Goal: Task Accomplishment & Management: Use online tool/utility

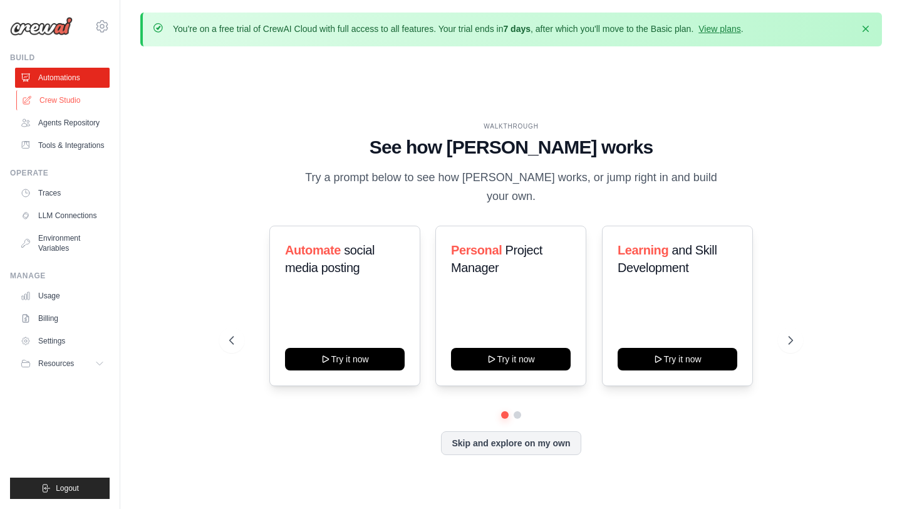
click at [75, 101] on link "Crew Studio" at bounding box center [63, 100] width 95 height 20
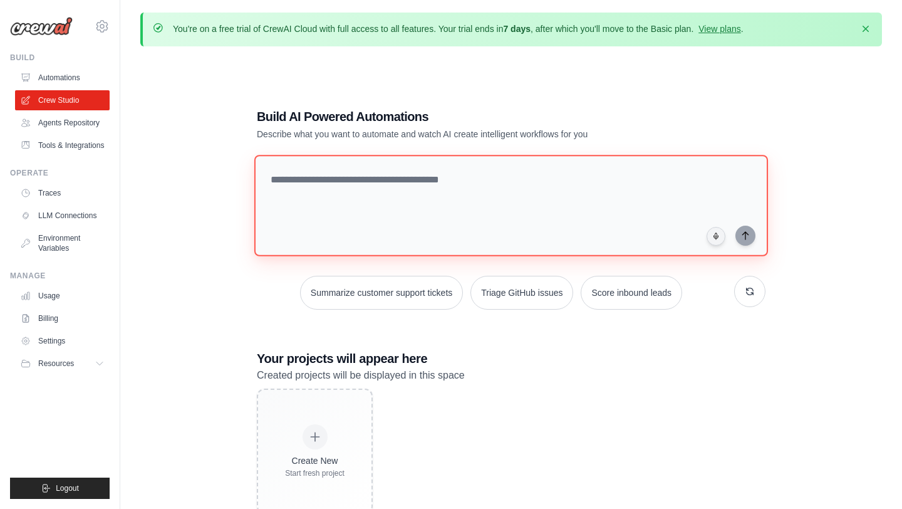
click at [345, 182] on textarea at bounding box center [511, 205] width 514 height 101
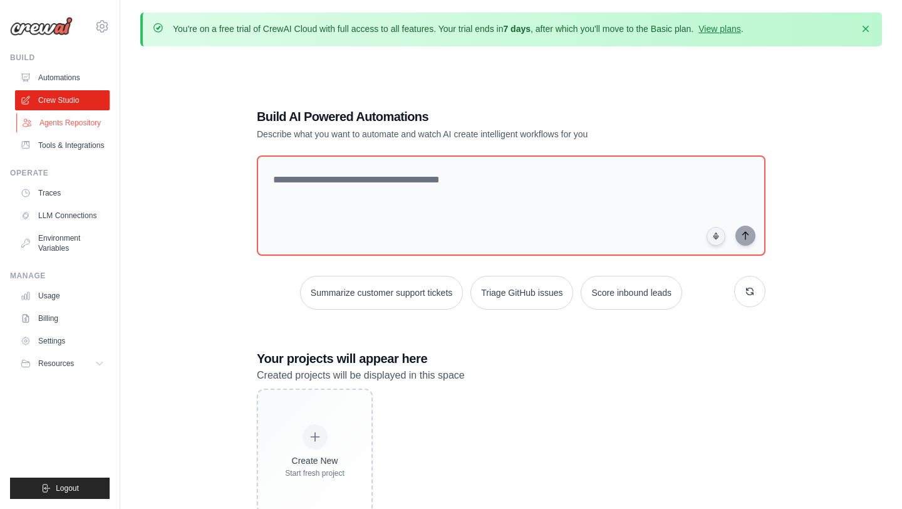
click at [74, 126] on link "Agents Repository" at bounding box center [63, 123] width 95 height 20
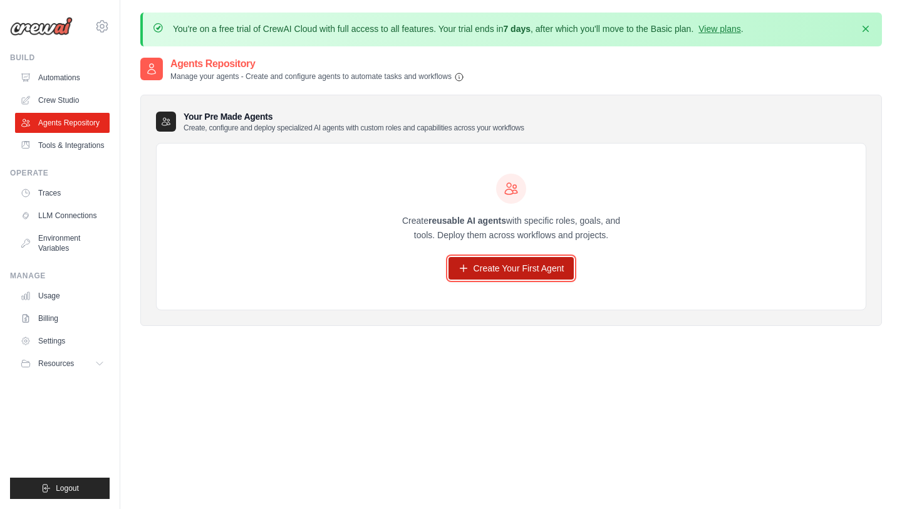
click at [508, 271] on link "Create Your First Agent" at bounding box center [511, 268] width 126 height 23
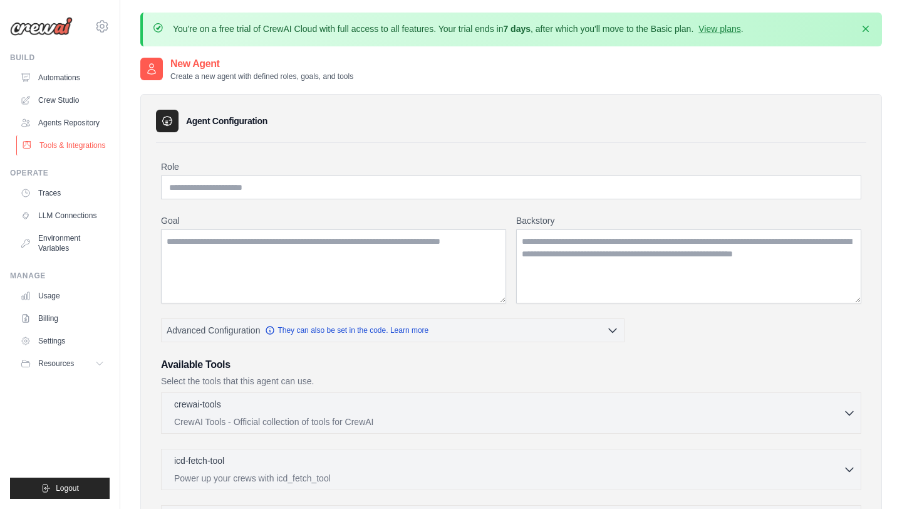
click at [68, 142] on link "Tools & Integrations" at bounding box center [63, 145] width 95 height 20
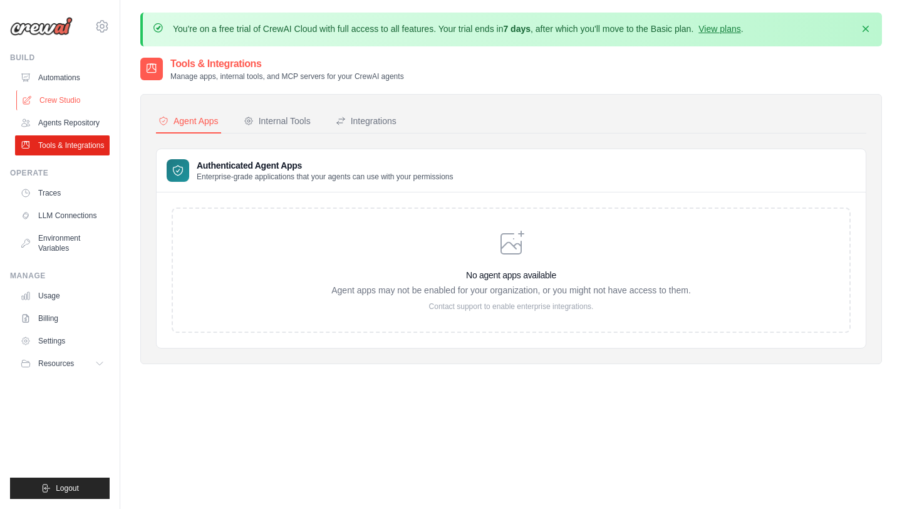
click at [61, 101] on link "Crew Studio" at bounding box center [63, 100] width 95 height 20
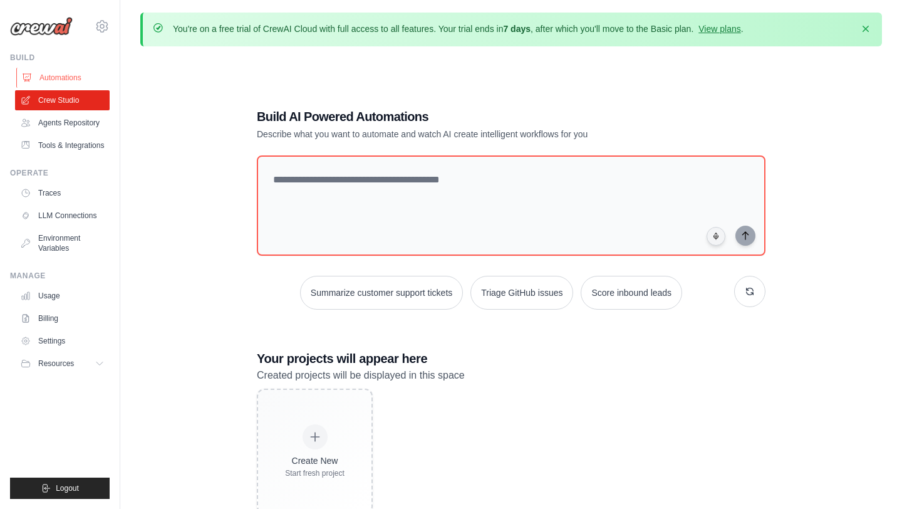
click at [51, 81] on link "Automations" at bounding box center [63, 78] width 95 height 20
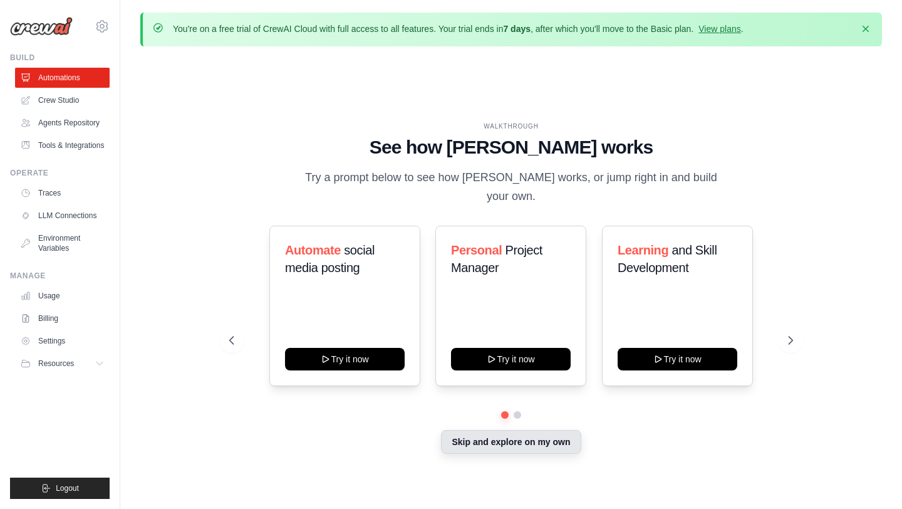
click at [486, 435] on button "Skip and explore on my own" at bounding box center [511, 442] width 140 height 24
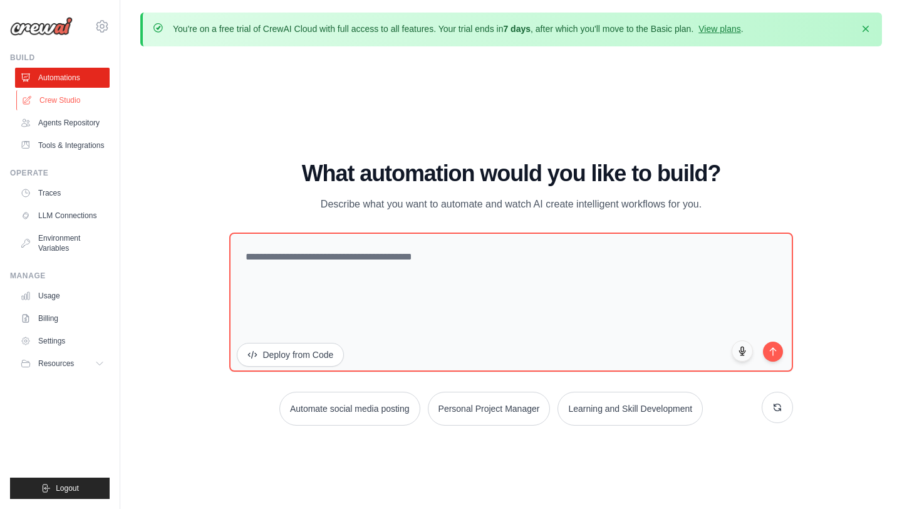
click at [81, 97] on link "Crew Studio" at bounding box center [63, 100] width 95 height 20
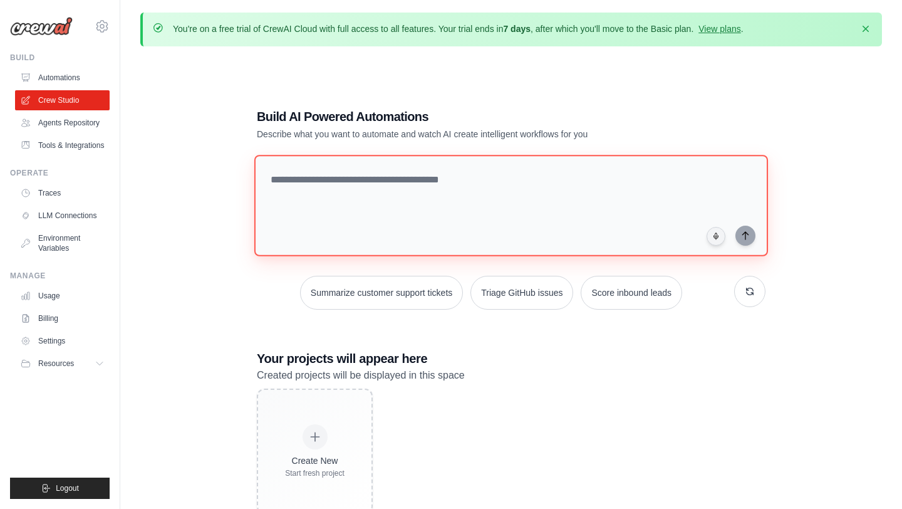
click at [343, 184] on textarea at bounding box center [511, 205] width 514 height 101
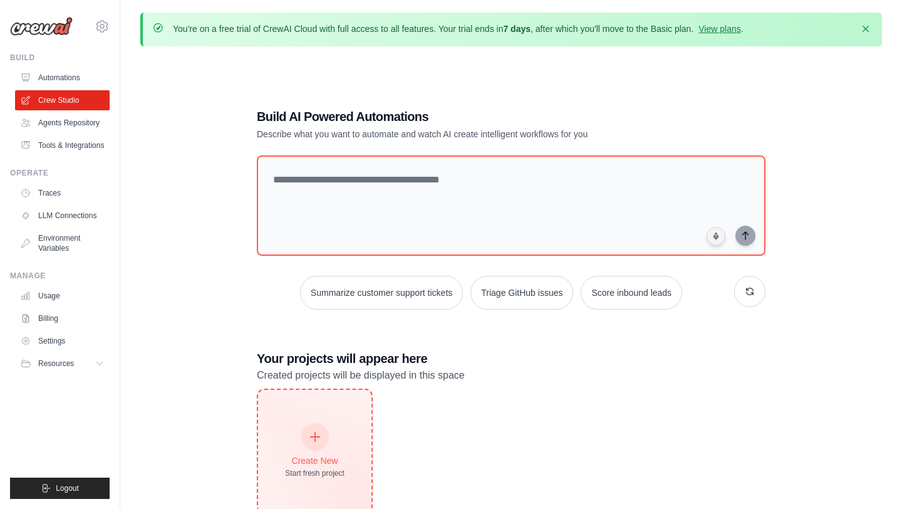
click at [320, 445] on div at bounding box center [315, 437] width 28 height 28
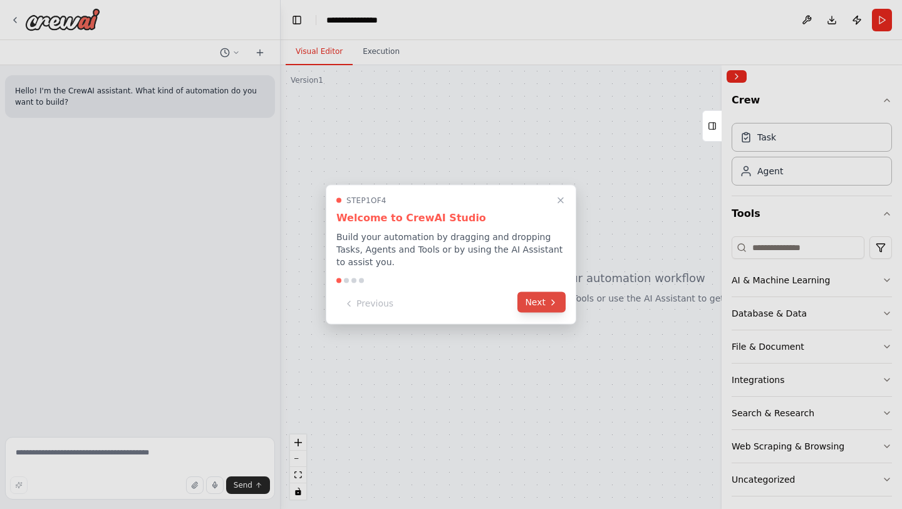
click at [534, 297] on button "Next" at bounding box center [541, 302] width 48 height 21
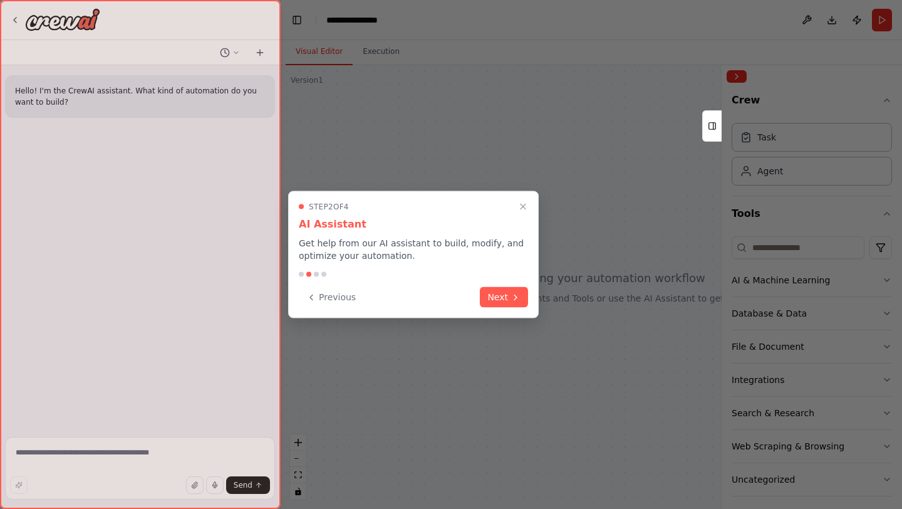
click at [531, 297] on div "Step 2 of 4 AI Assistant Get help from our AI assistant to build, modify, and o…" at bounding box center [413, 254] width 251 height 127
click at [520, 297] on icon at bounding box center [515, 296] width 10 height 10
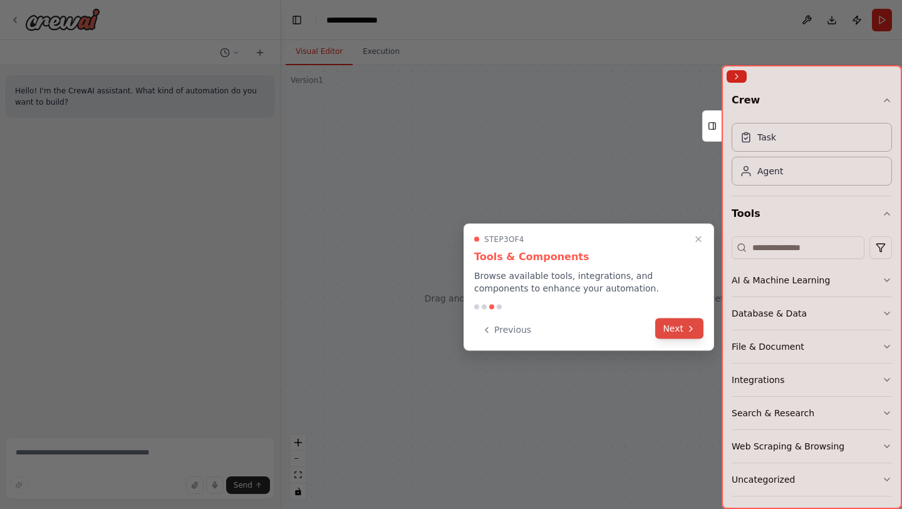
click at [681, 328] on button "Next" at bounding box center [679, 328] width 48 height 21
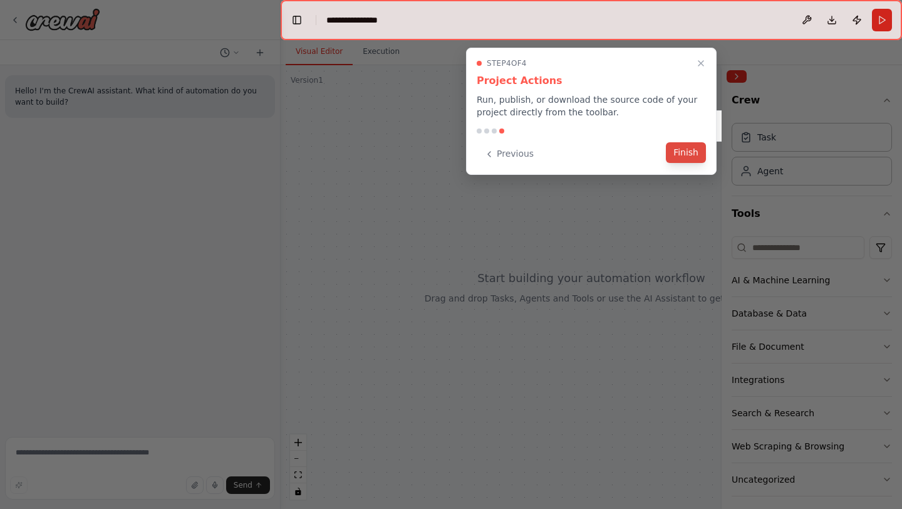
click at [690, 149] on button "Finish" at bounding box center [686, 152] width 40 height 21
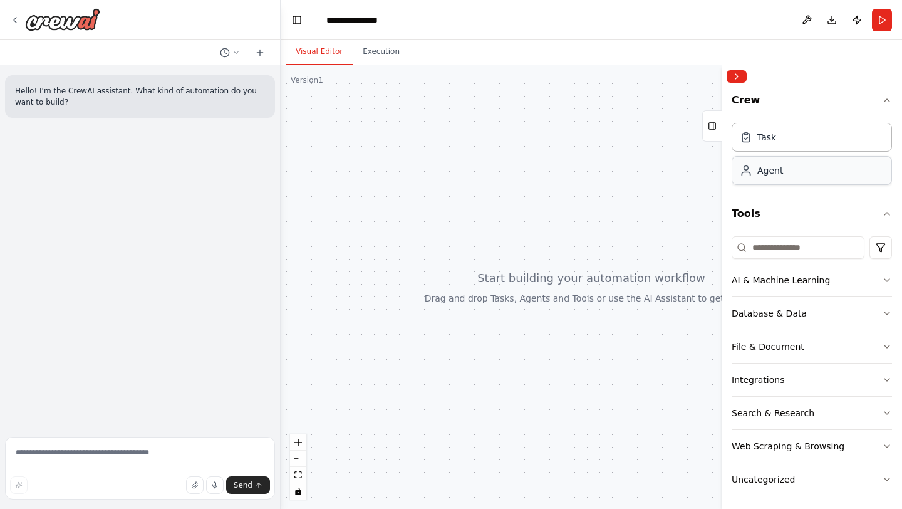
click at [778, 168] on div "Agent" at bounding box center [770, 170] width 26 height 13
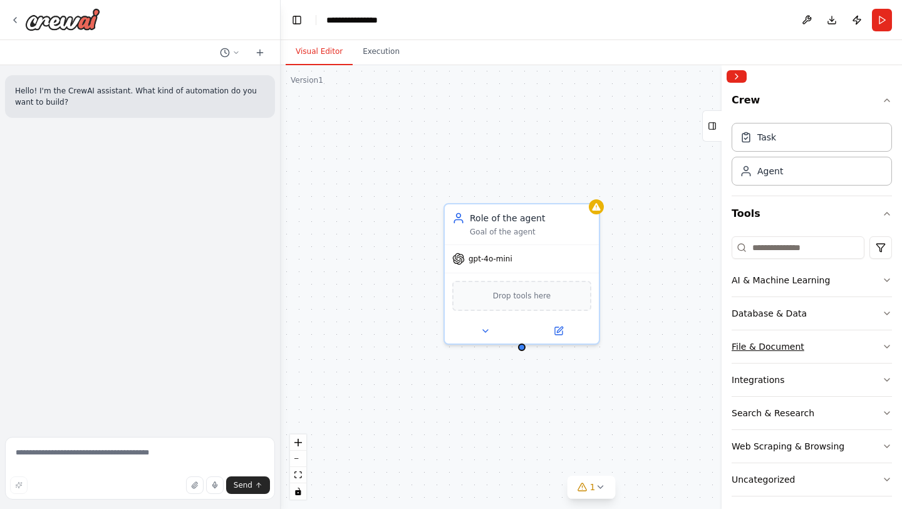
click at [890, 343] on icon "button" at bounding box center [887, 346] width 10 height 10
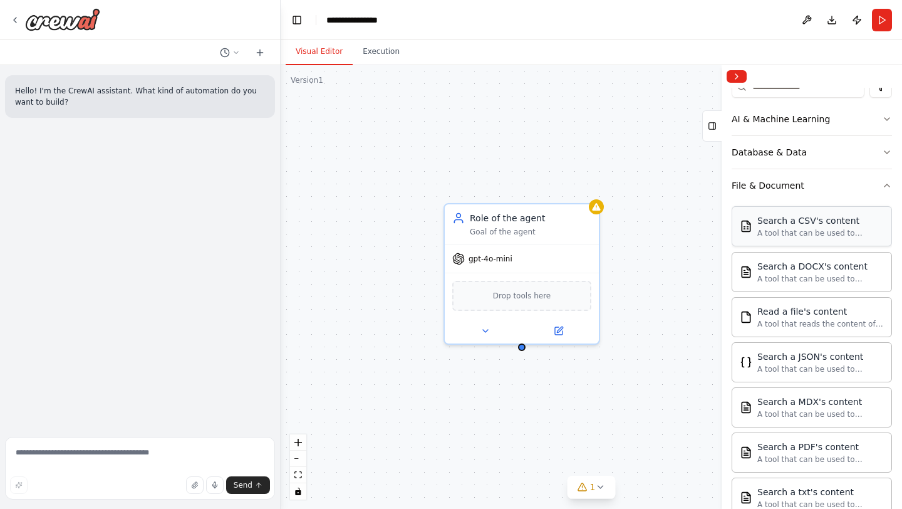
scroll to position [162, 0]
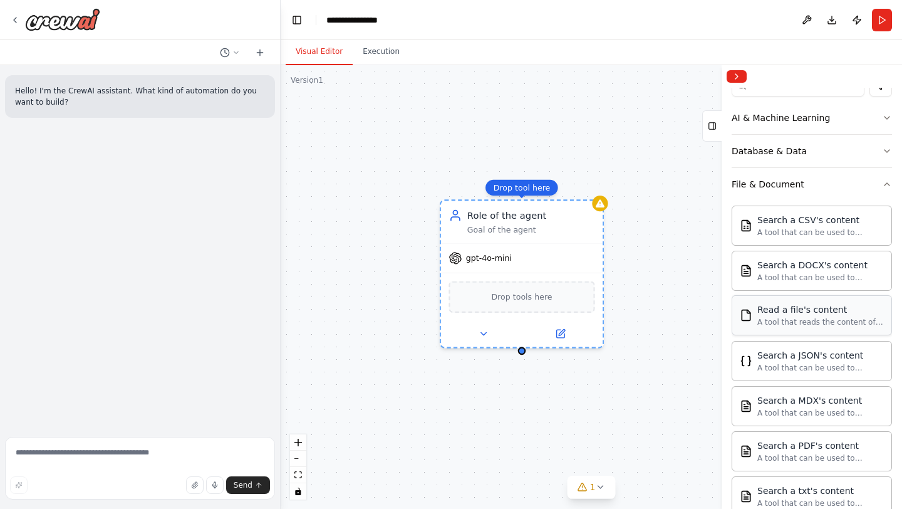
drag, startPoint x: 798, startPoint y: 319, endPoint x: 801, endPoint y: 388, distance: 68.3
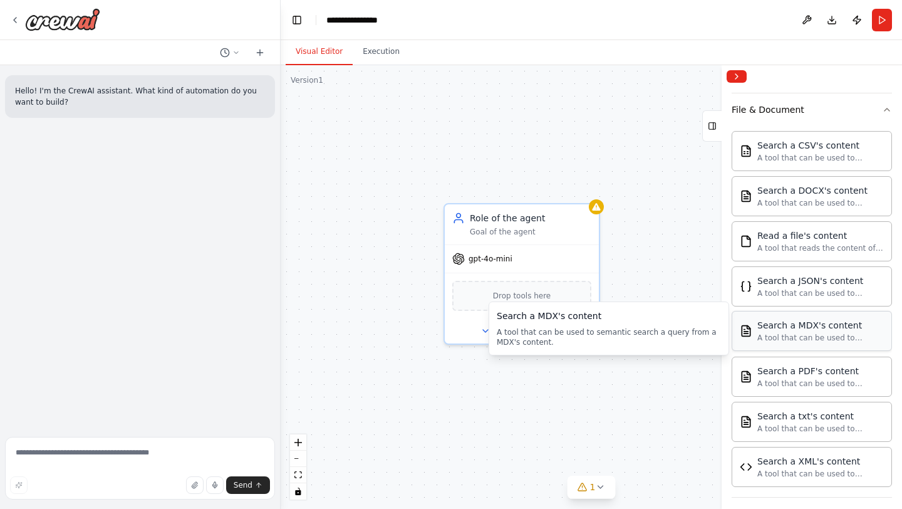
scroll to position [241, 0]
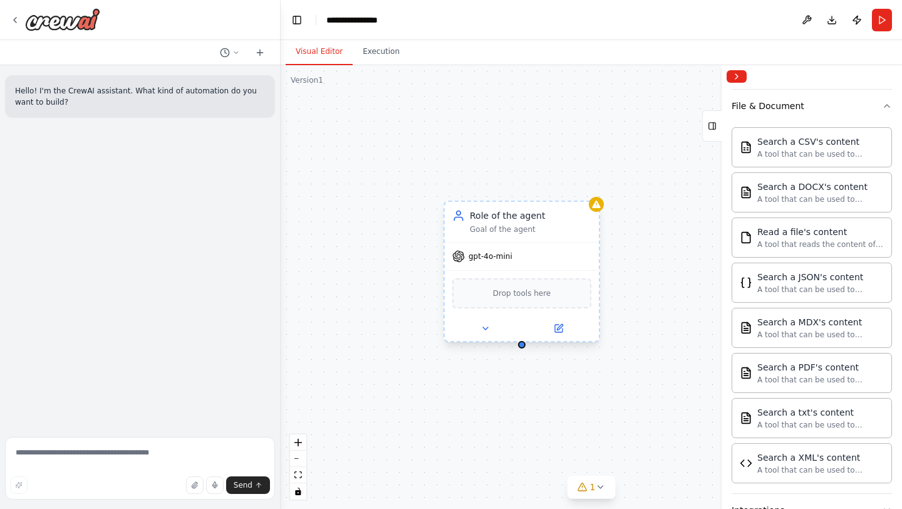
drag, startPoint x: 621, startPoint y: 371, endPoint x: 570, endPoint y: 341, distance: 59.0
click at [648, 345] on div "Role of the agent Goal of the agent gpt-4o-mini Drop tools here" at bounding box center [591, 286] width 621 height 443
click at [647, 406] on div "Role of the agent Goal of the agent gpt-4o-mini Drop tools here" at bounding box center [591, 286] width 621 height 443
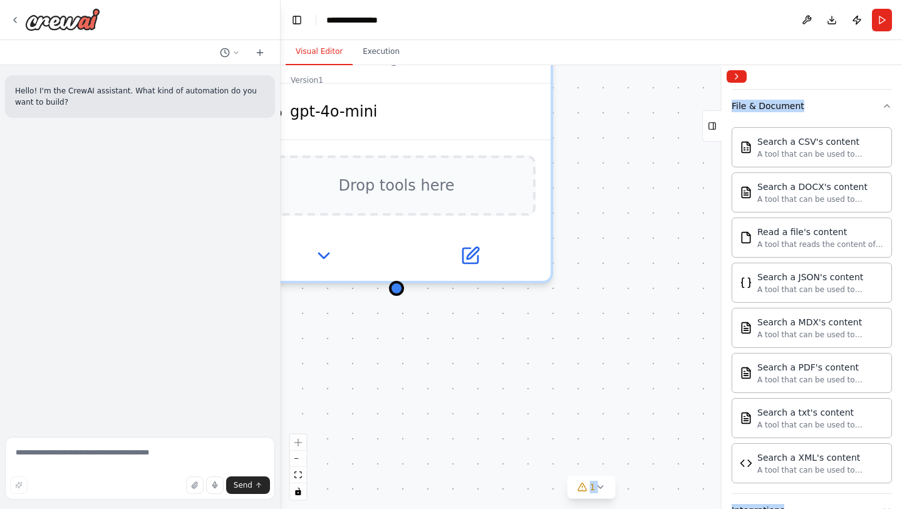
click at [618, 402] on div "Role of the agent Goal of the agent gpt-4o-mini Drop tools here" at bounding box center [591, 286] width 621 height 443
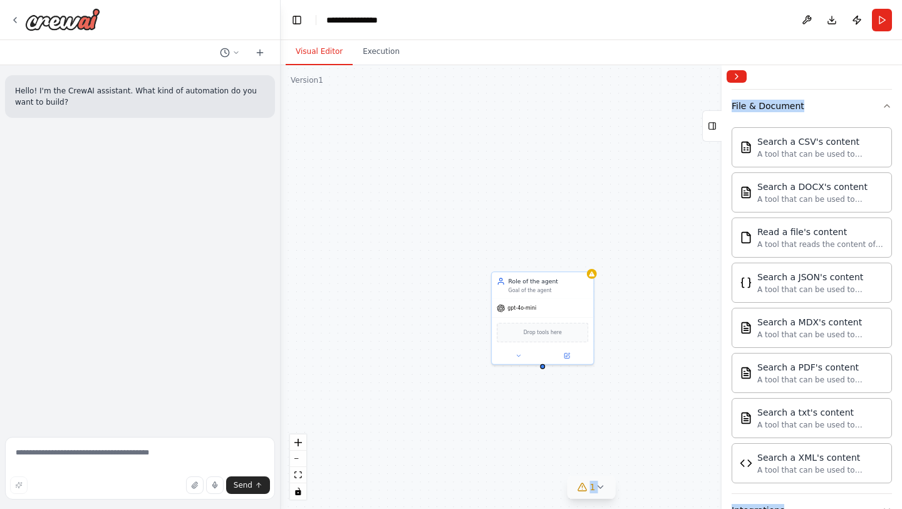
click at [602, 486] on icon at bounding box center [600, 487] width 10 height 10
click at [675, 427] on icon at bounding box center [679, 430] width 10 height 10
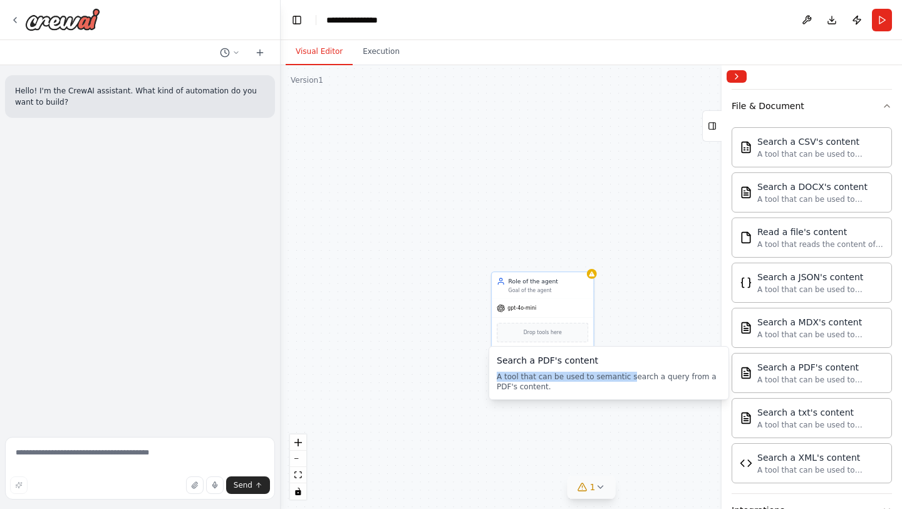
drag, startPoint x: 626, startPoint y: 374, endPoint x: 603, endPoint y: 359, distance: 28.2
click at [603, 359] on div "Search a PDF's content A tool that can be used to semantic search a query from …" at bounding box center [609, 373] width 224 height 38
click at [621, 362] on div "Search a PDF's content" at bounding box center [609, 360] width 224 height 13
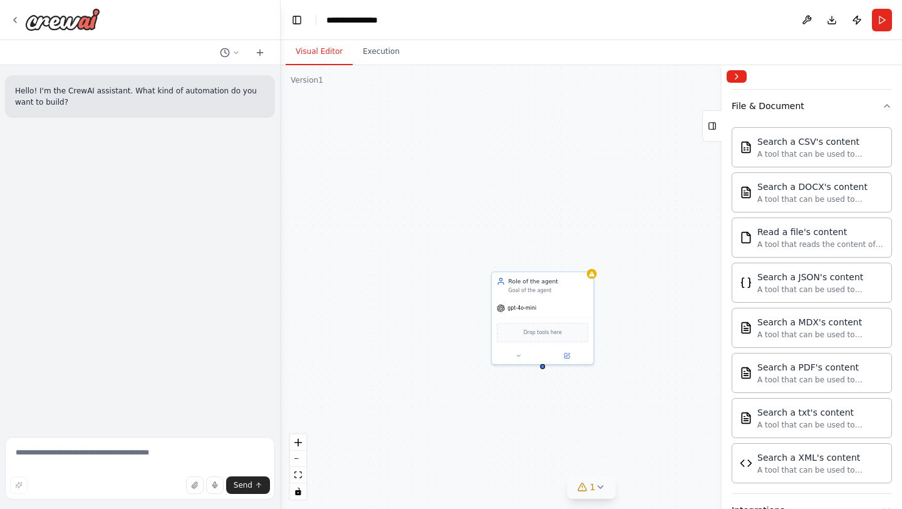
drag, startPoint x: 621, startPoint y: 362, endPoint x: 604, endPoint y: 339, distance: 29.1
click at [768, 378] on div "A tool that can be used to semantic search a query from a PDF's content." at bounding box center [820, 379] width 127 height 10
click at [596, 488] on icon at bounding box center [600, 487] width 10 height 10
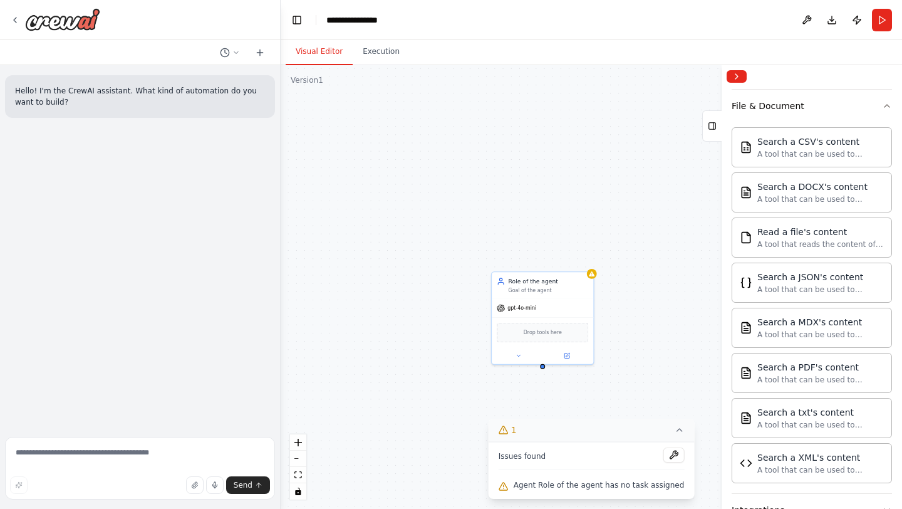
click at [674, 428] on icon at bounding box center [679, 430] width 10 height 10
click at [819, 110] on button "File & Document" at bounding box center [812, 106] width 160 height 33
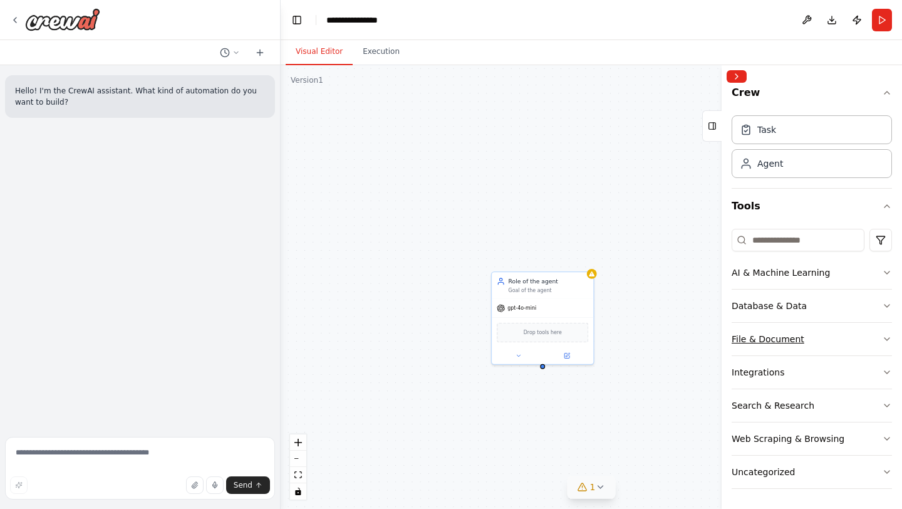
scroll to position [8, 0]
click at [792, 53] on div "Visual Editor Execution" at bounding box center [591, 52] width 621 height 25
click at [891, 339] on icon "button" at bounding box center [887, 339] width 10 height 10
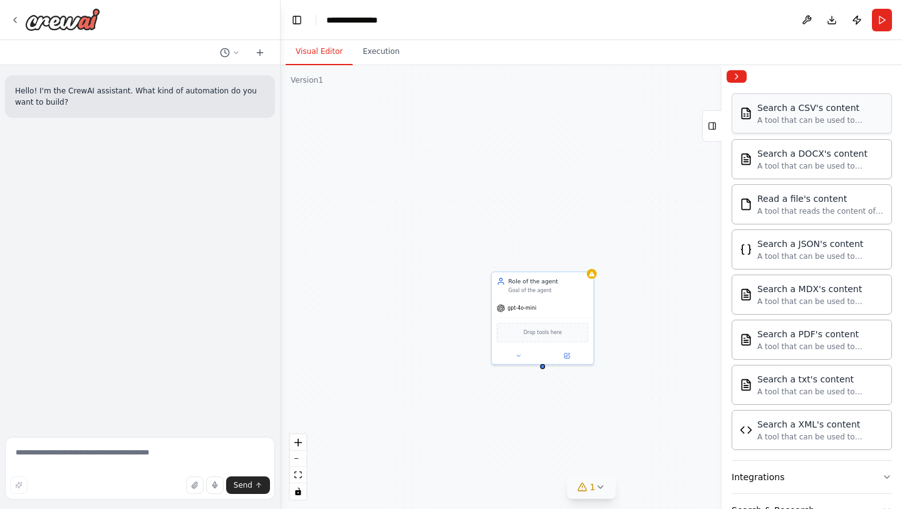
scroll to position [276, 0]
drag, startPoint x: 543, startPoint y: 367, endPoint x: 551, endPoint y: 394, distance: 28.0
click at [551, 397] on div "Role of the agent Goal of the agent gpt-4o-mini PDFSearchTool" at bounding box center [591, 286] width 621 height 443
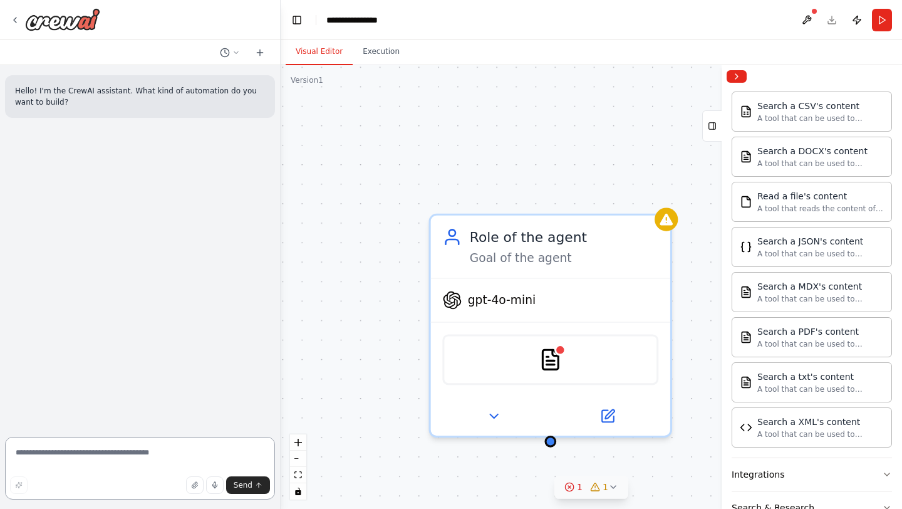
click at [88, 451] on textarea at bounding box center [140, 468] width 270 height 63
type textarea "**********"
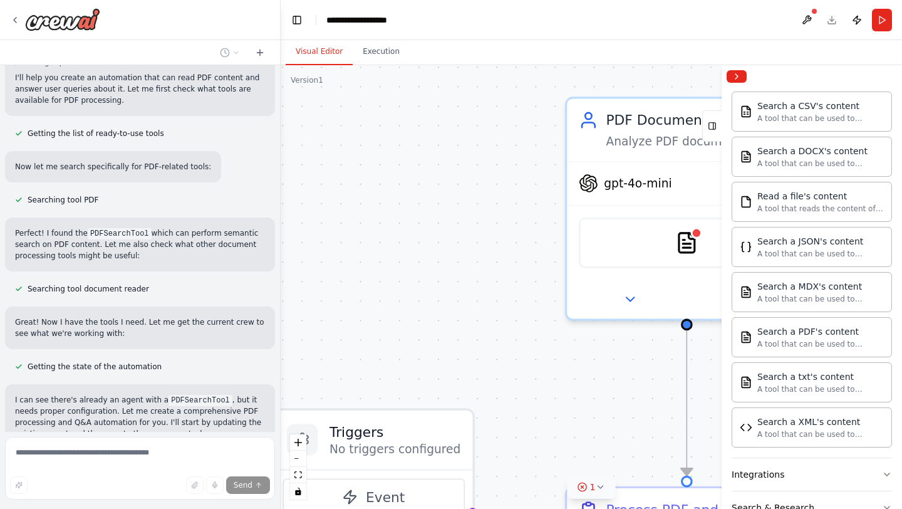
scroll to position [148, 0]
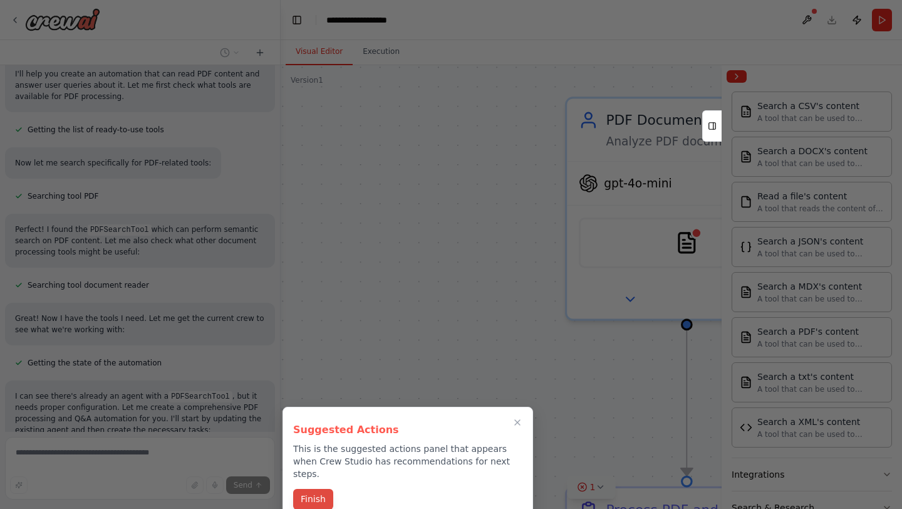
click at [324, 489] on button "Finish" at bounding box center [313, 499] width 40 height 21
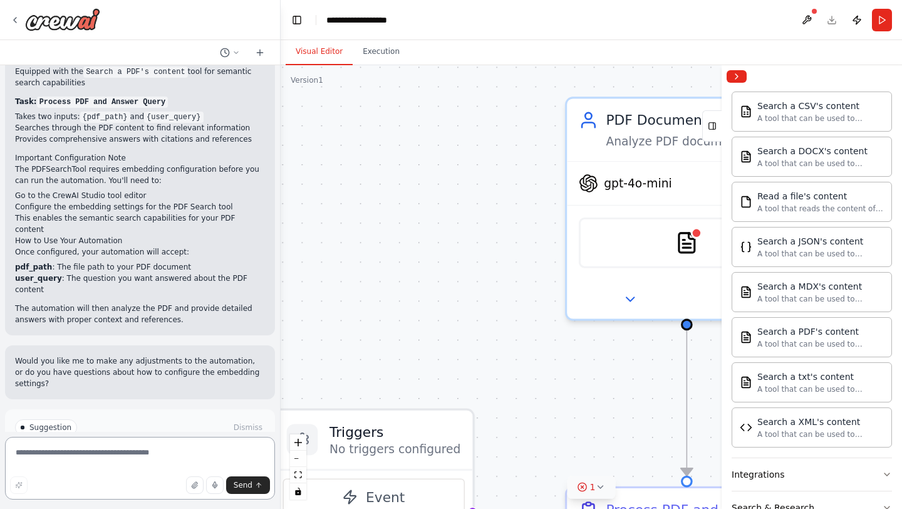
scroll to position [915, 0]
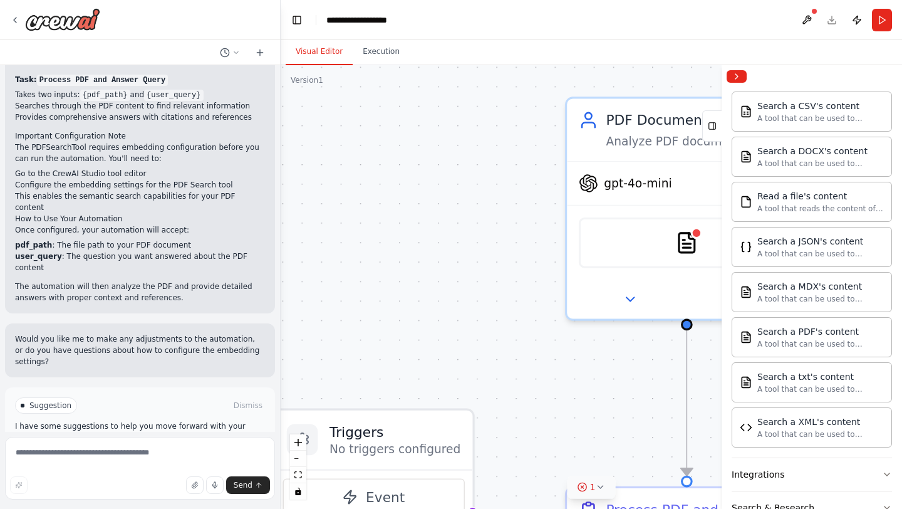
click at [157, 453] on span "Run Automation" at bounding box center [145, 458] width 61 height 10
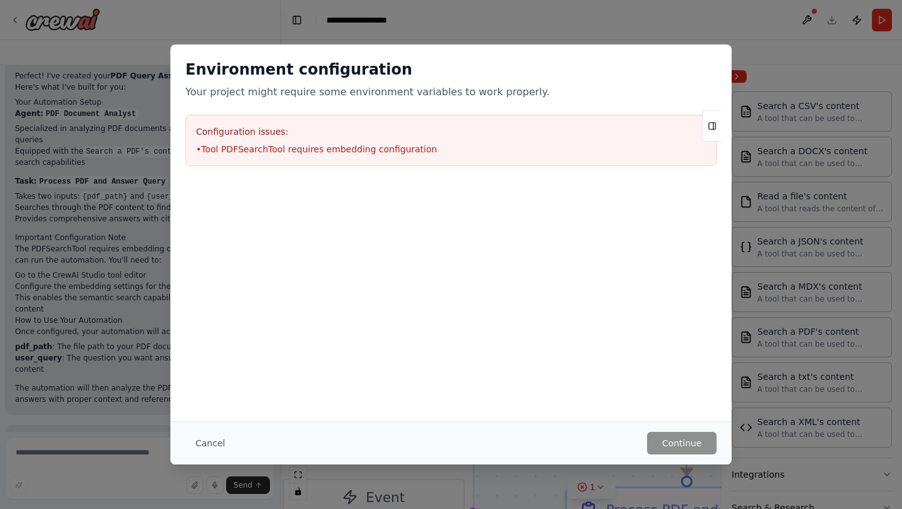
click at [256, 143] on li "• Tool PDFSearchTool requires embedding configuration" at bounding box center [451, 149] width 510 height 13
click at [278, 153] on li "• Tool PDFSearchTool requires embedding configuration" at bounding box center [451, 149] width 510 height 13
click at [557, 144] on li "• Tool PDFSearchTool requires embedding configuration" at bounding box center [451, 149] width 510 height 13
click at [212, 132] on h3 "Configuration issues:" at bounding box center [451, 131] width 510 height 13
click at [712, 127] on icon at bounding box center [712, 126] width 9 height 20
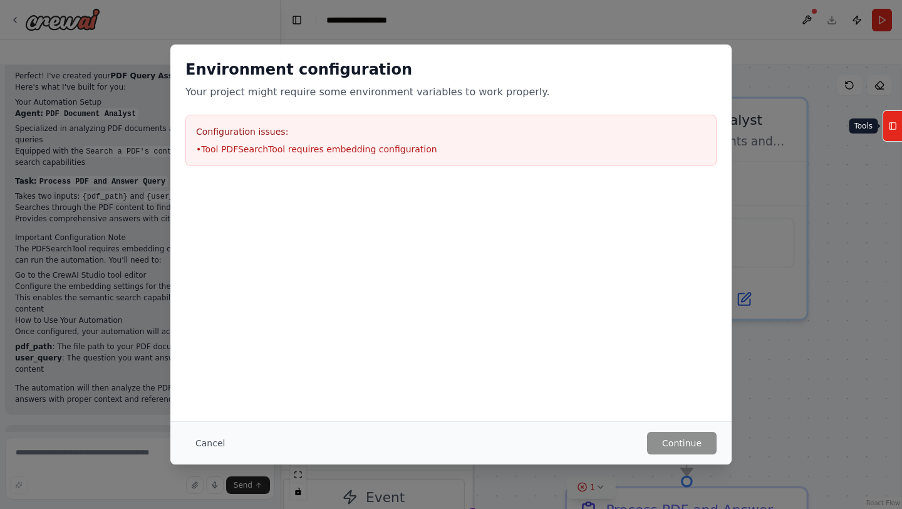
click at [900, 127] on button "Tools" at bounding box center [892, 125] width 19 height 31
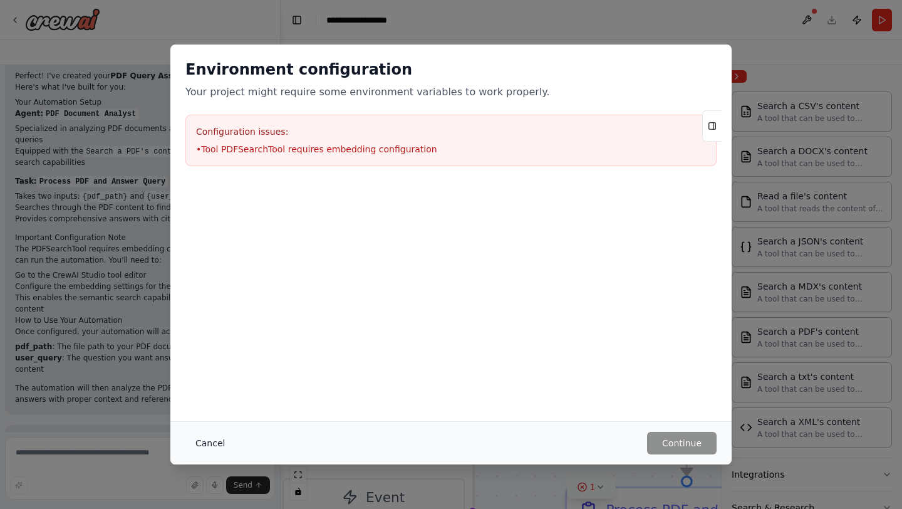
click at [208, 446] on button "Cancel" at bounding box center [209, 443] width 49 height 23
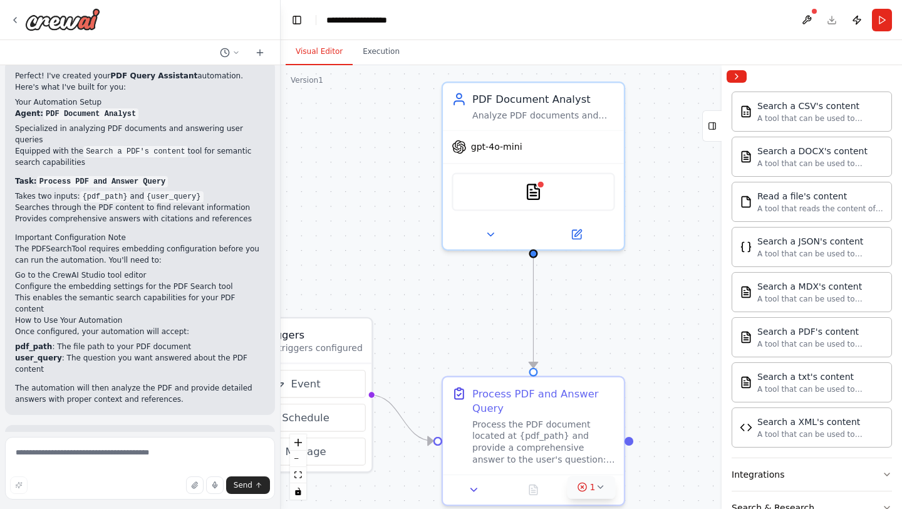
drag, startPoint x: 487, startPoint y: 330, endPoint x: 486, endPoint y: 343, distance: 13.2
click at [486, 343] on div ".deletable-edge-delete-btn { width: 20px; height: 20px; border: 0px solid #ffff…" at bounding box center [591, 286] width 621 height 443
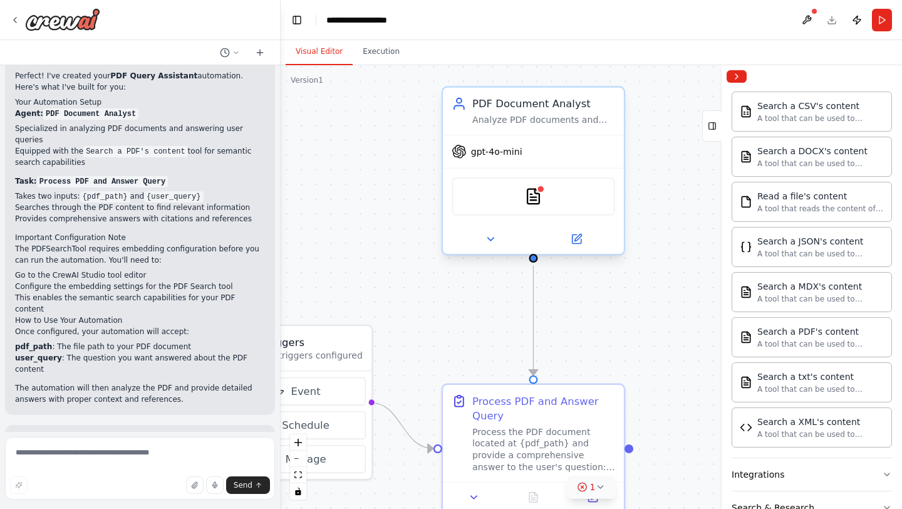
click at [510, 155] on span "gpt-4o-mini" at bounding box center [496, 151] width 51 height 12
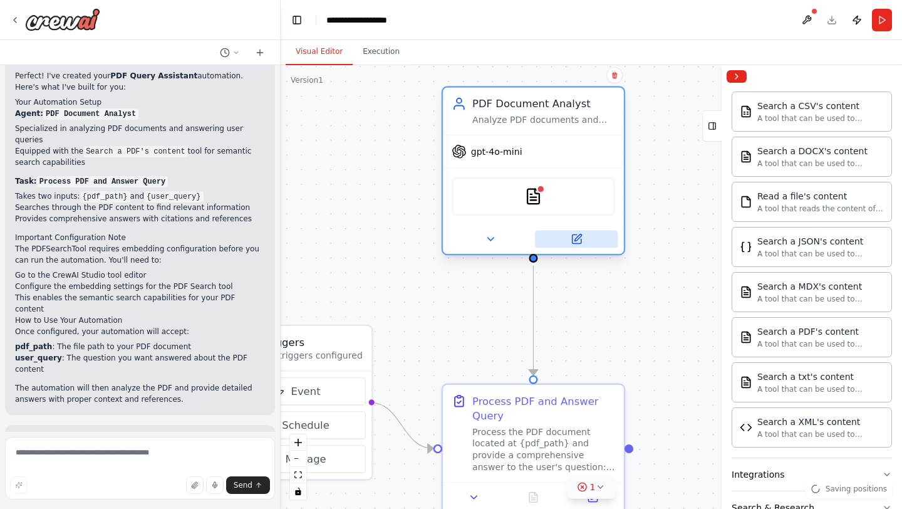
click at [579, 243] on icon at bounding box center [576, 238] width 9 height 9
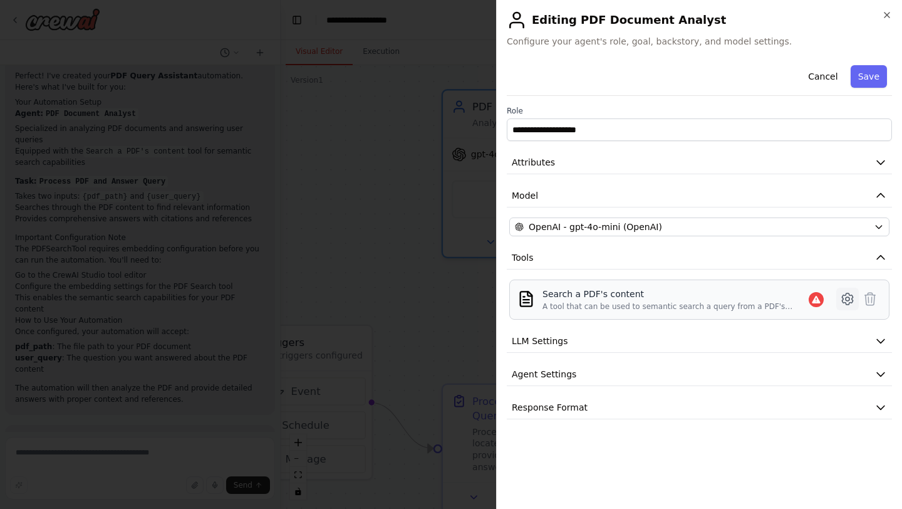
click at [850, 298] on icon at bounding box center [847, 298] width 15 height 15
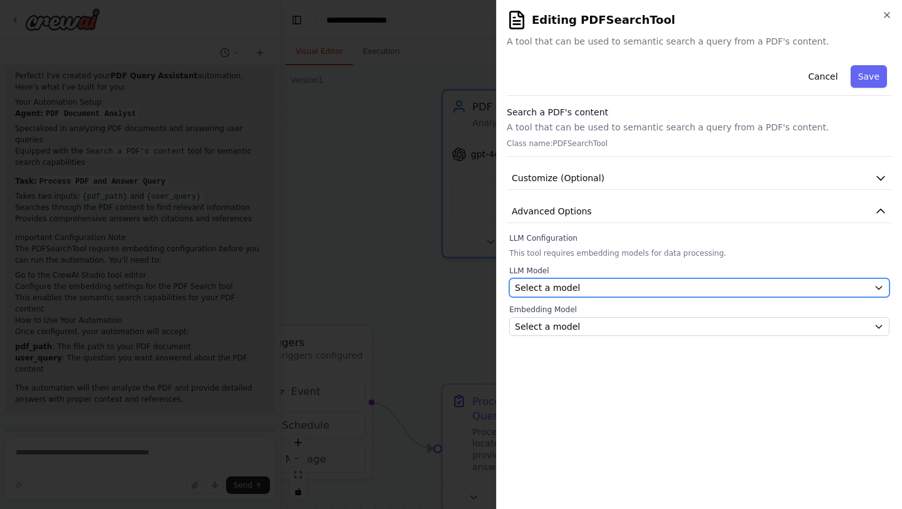
click at [624, 288] on div "Select a model" at bounding box center [692, 287] width 354 height 13
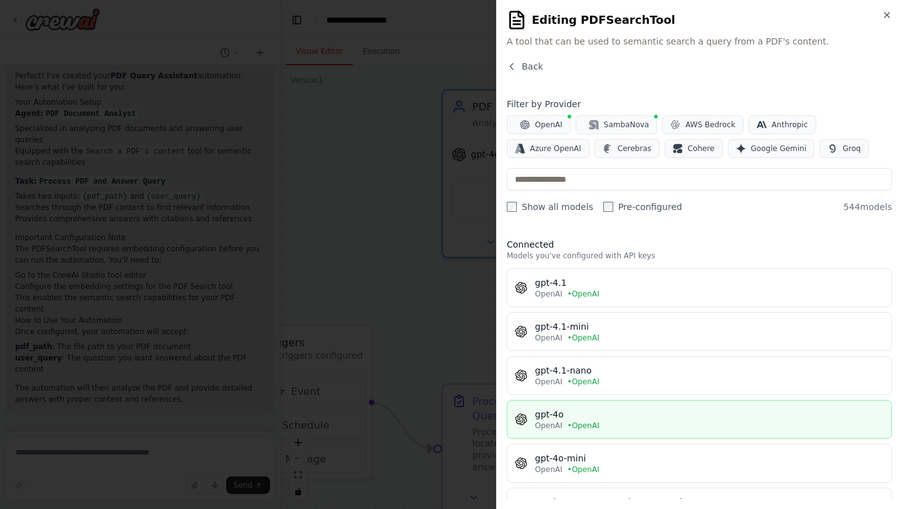
click at [608, 414] on div "gpt-4o" at bounding box center [709, 414] width 349 height 13
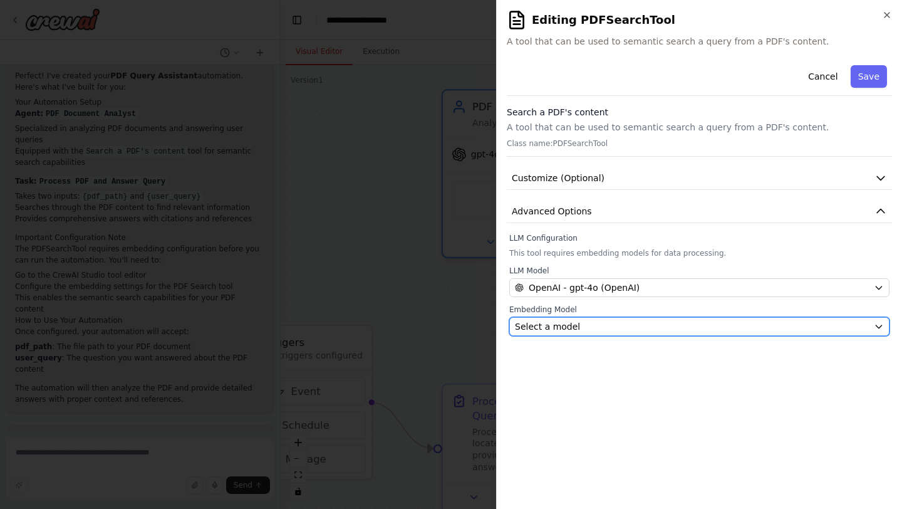
click at [595, 331] on div "Select a model" at bounding box center [692, 326] width 354 height 13
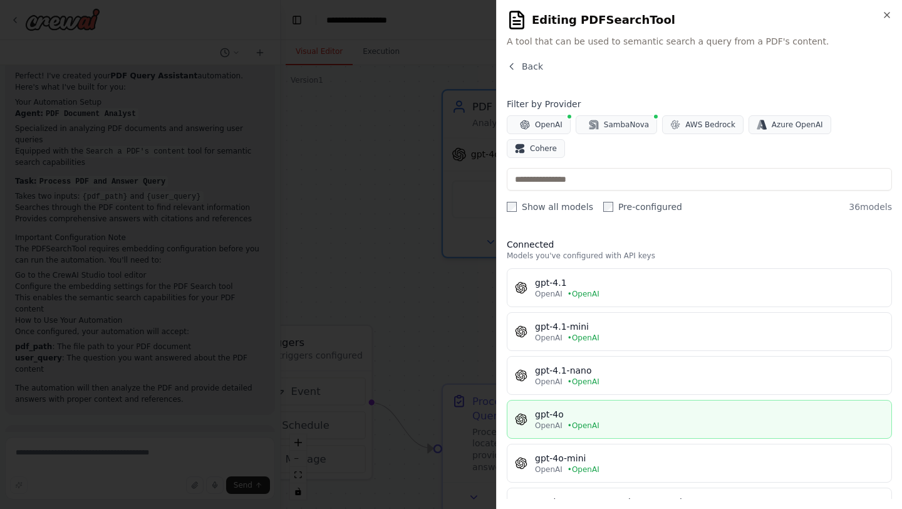
click at [611, 420] on div "OpenAI • OpenAI" at bounding box center [709, 425] width 349 height 10
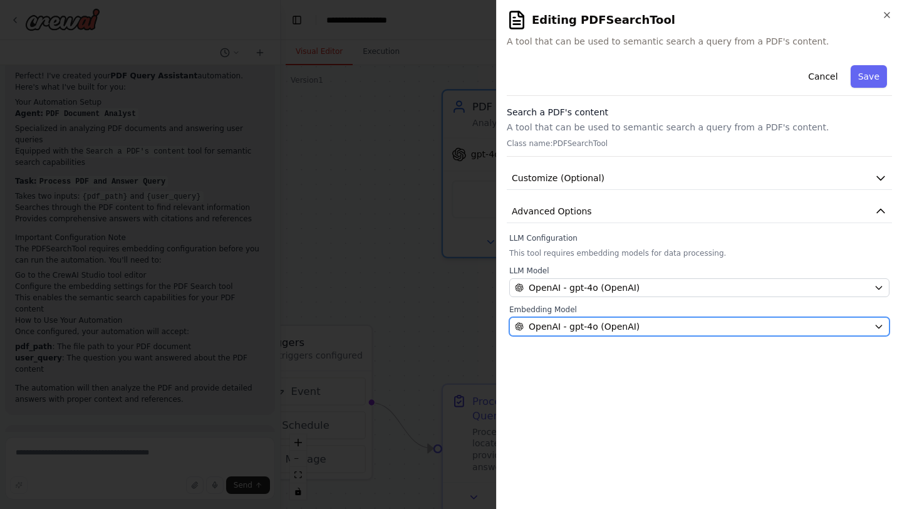
click at [598, 331] on span "OpenAI - gpt-4o (OpenAI)" at bounding box center [584, 326] width 111 height 13
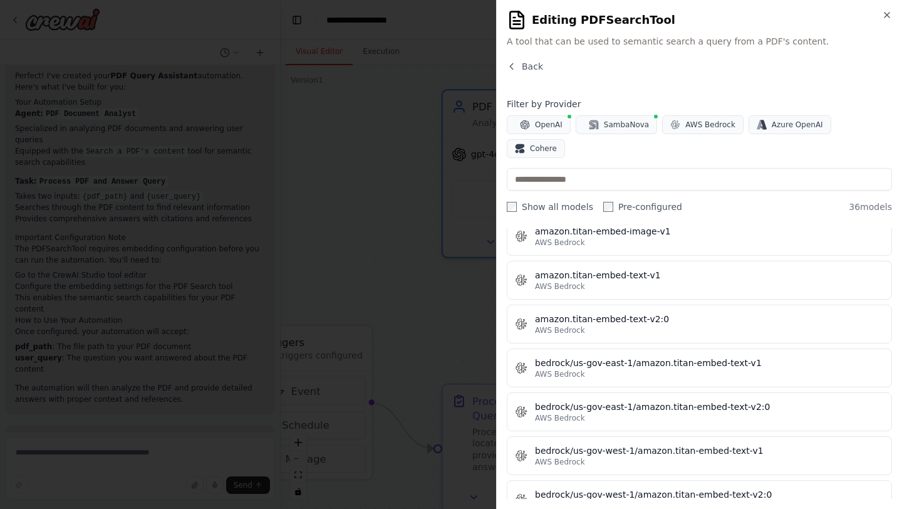
scroll to position [31, 0]
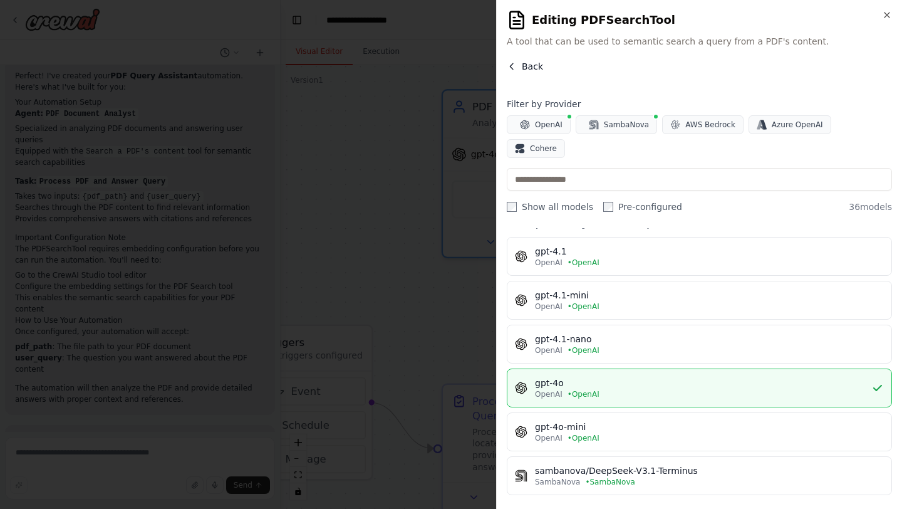
click at [538, 66] on span "Back" at bounding box center [532, 66] width 21 height 13
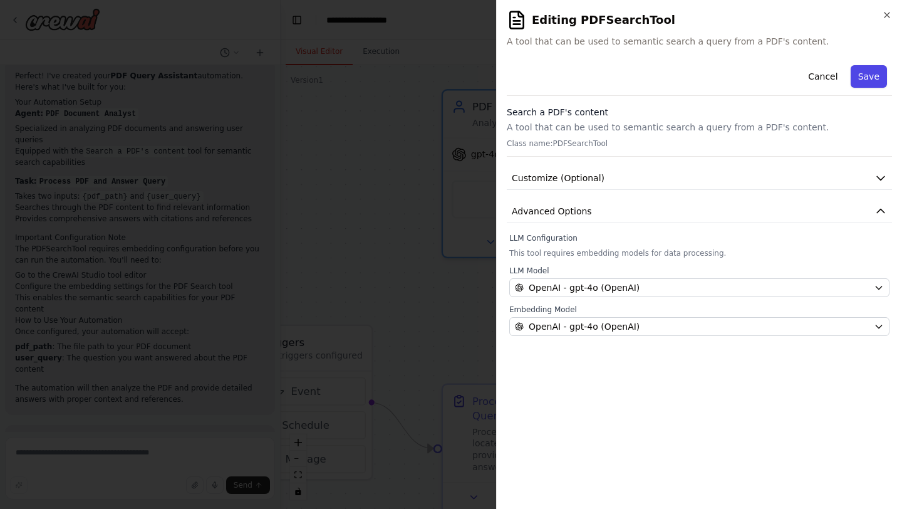
click at [867, 73] on button "Save" at bounding box center [869, 76] width 36 height 23
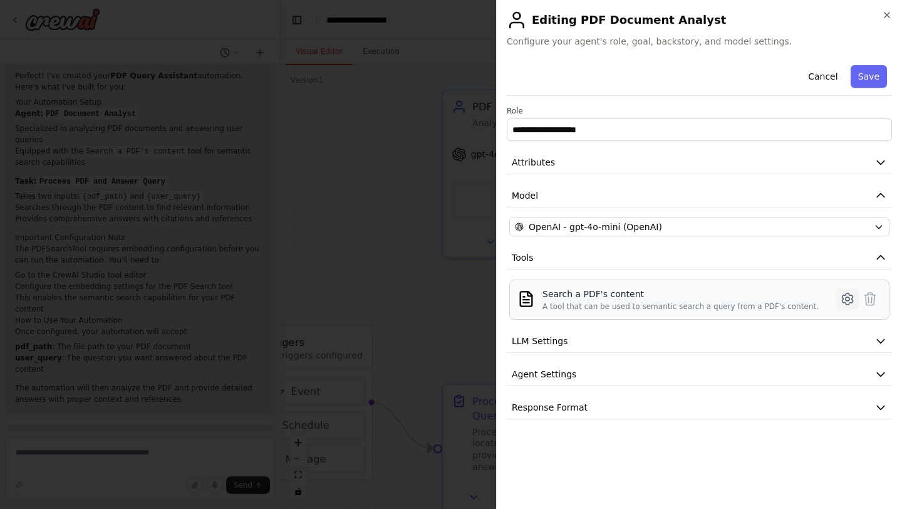
click at [846, 296] on icon at bounding box center [847, 298] width 15 height 15
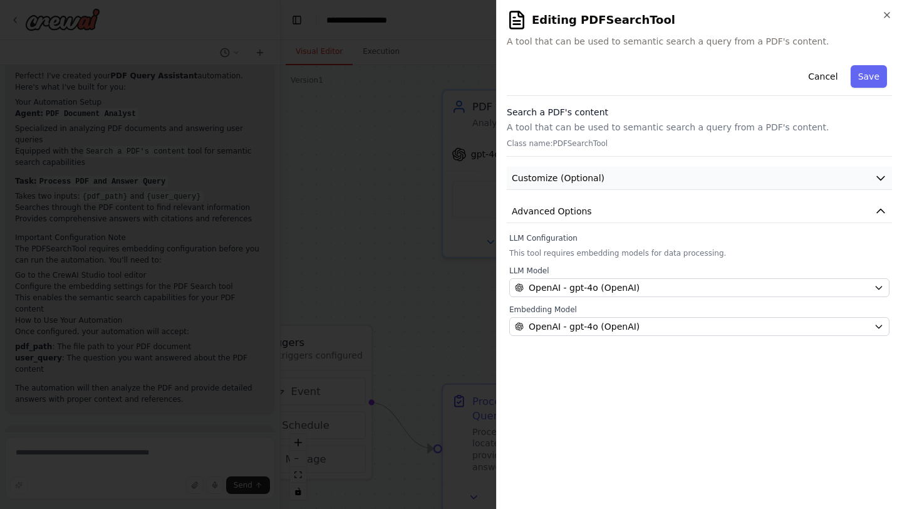
click at [767, 170] on button "Customize (Optional)" at bounding box center [699, 178] width 385 height 23
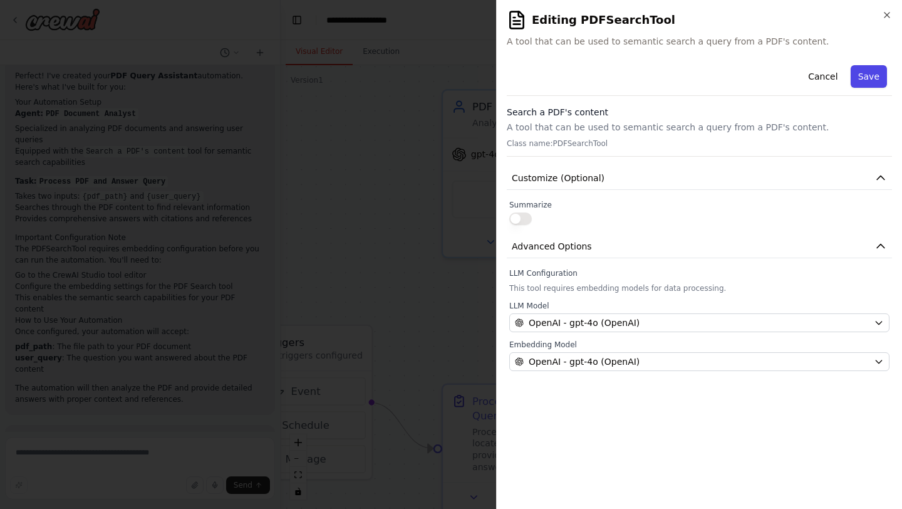
click at [866, 81] on button "Save" at bounding box center [869, 76] width 36 height 23
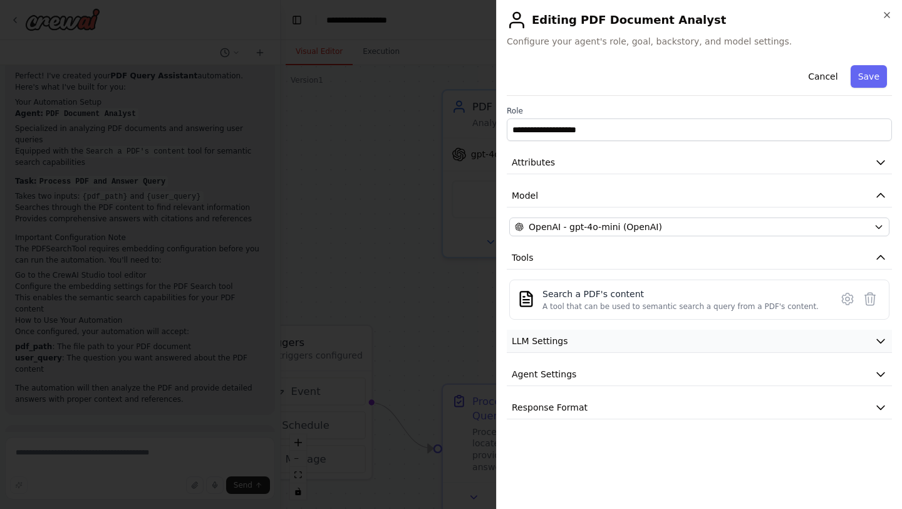
click at [700, 352] on button "LLM Settings" at bounding box center [699, 340] width 385 height 23
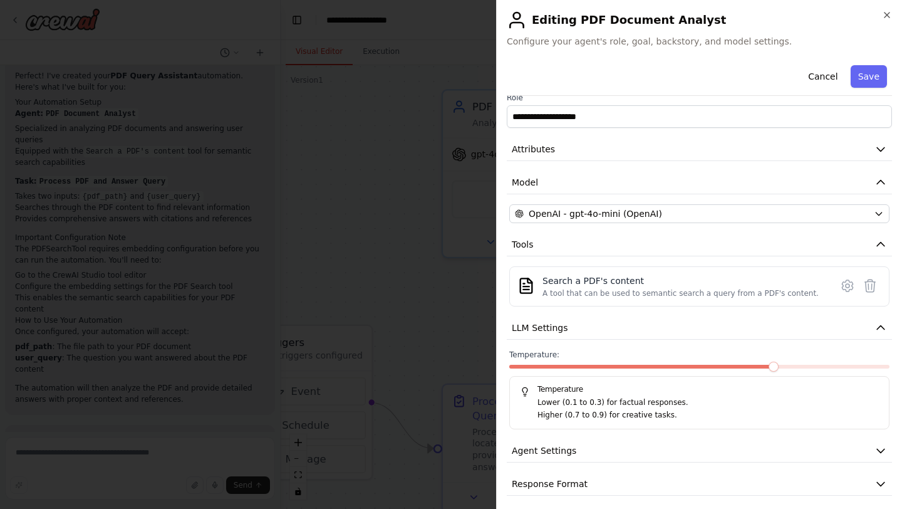
scroll to position [20, 0]
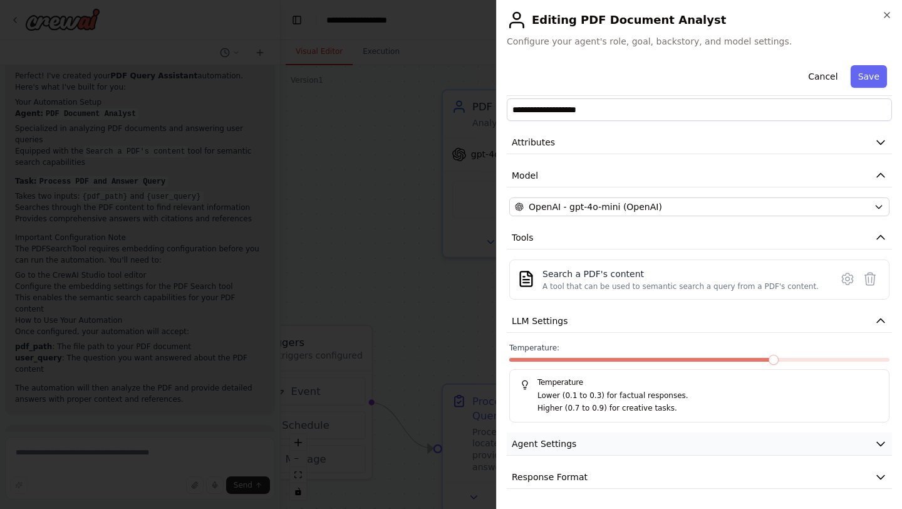
click at [640, 443] on button "Agent Settings" at bounding box center [699, 443] width 385 height 23
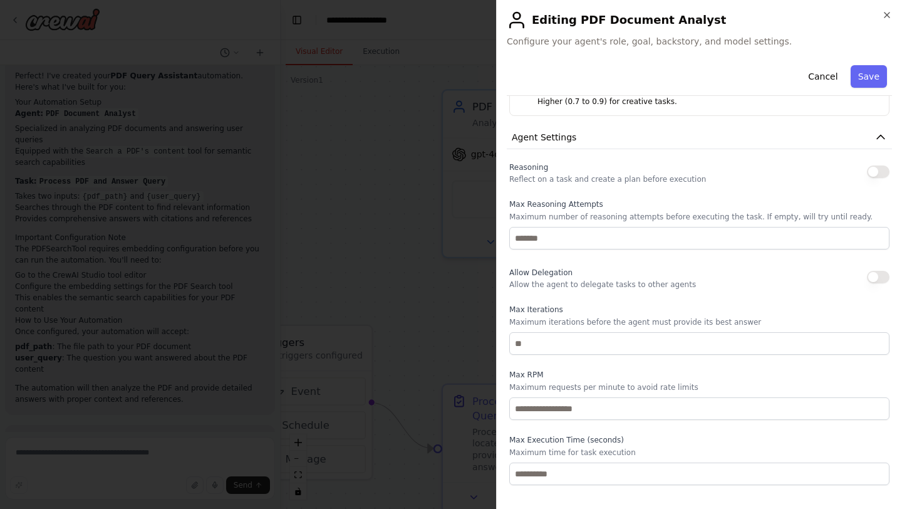
scroll to position [329, 0]
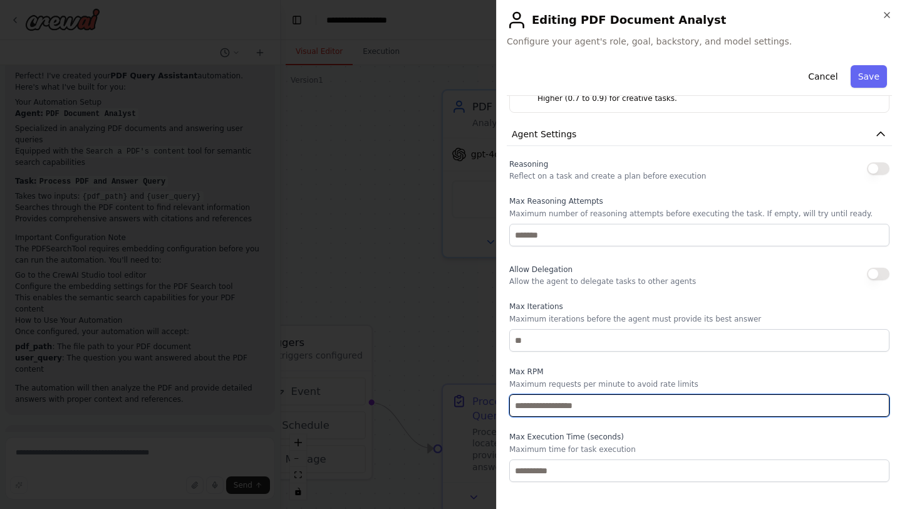
click at [693, 398] on input "number" at bounding box center [699, 405] width 380 height 23
click at [693, 406] on input "number" at bounding box center [699, 405] width 380 height 23
click at [881, 408] on input "*" at bounding box center [699, 405] width 380 height 23
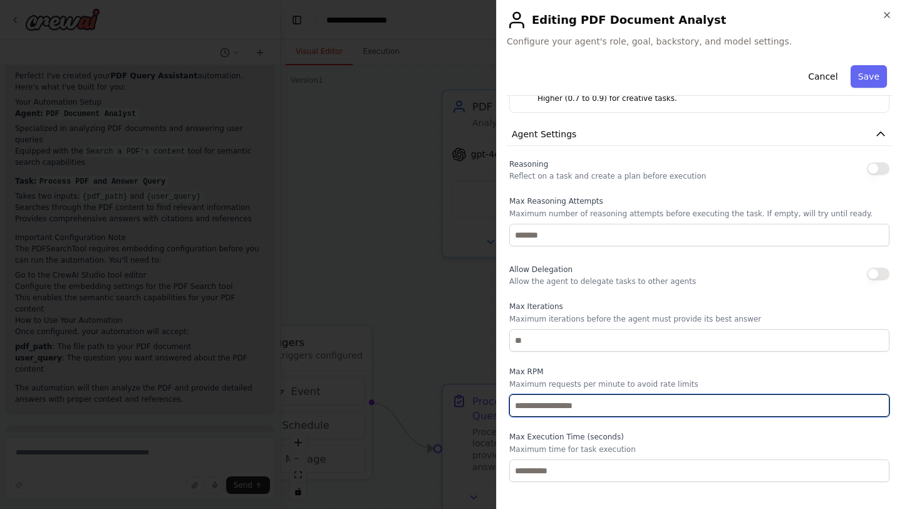
click at [879, 410] on input "*" at bounding box center [699, 405] width 380 height 23
click at [879, 402] on input "*" at bounding box center [699, 405] width 380 height 23
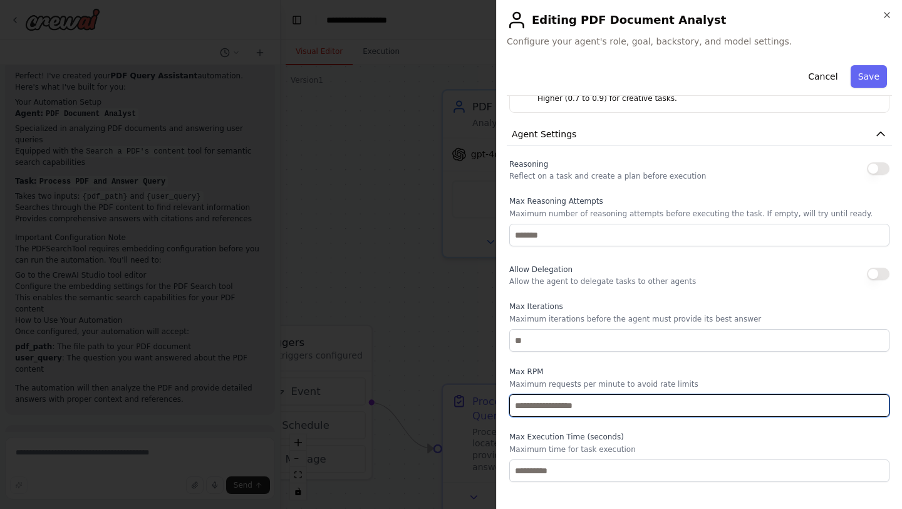
click at [879, 402] on input "*" at bounding box center [699, 405] width 380 height 23
type input "*"
click at [879, 402] on input "*" at bounding box center [699, 405] width 380 height 23
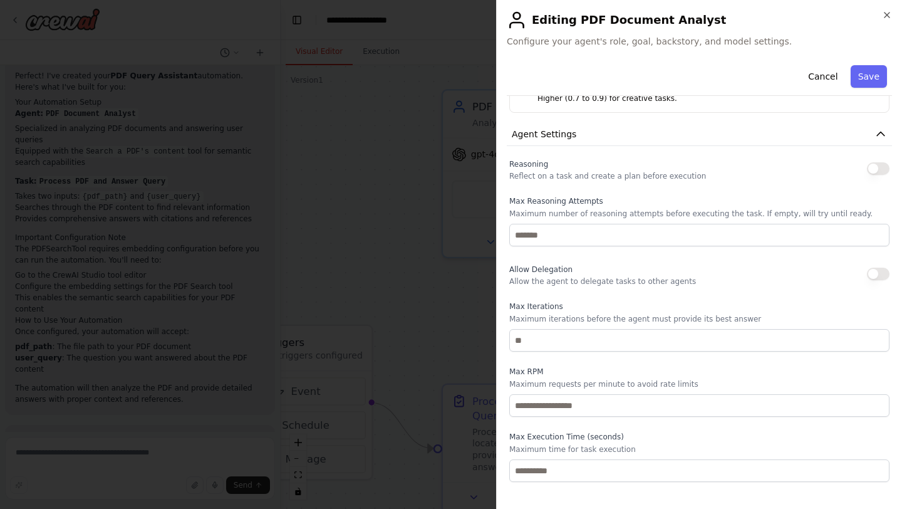
click at [823, 425] on div "Reasoning Reflect on a task and create a plan before execution Max Reasoning At…" at bounding box center [699, 319] width 380 height 326
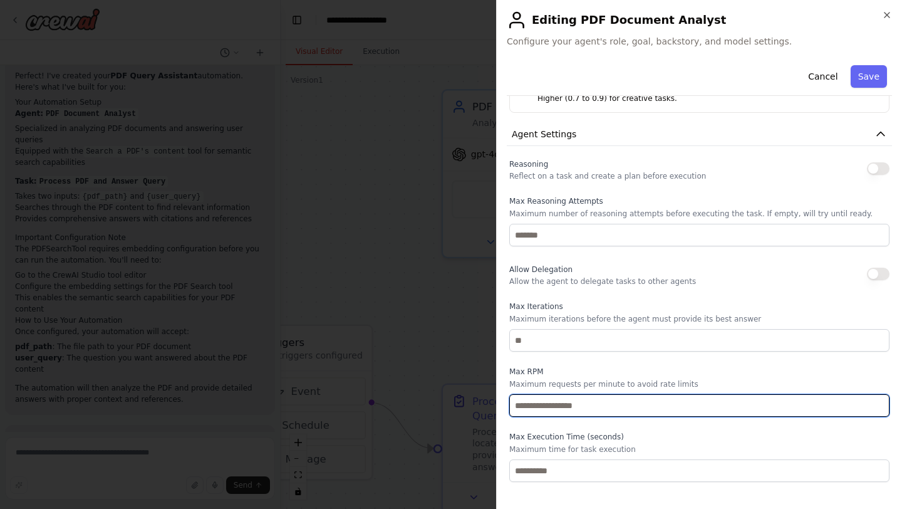
click at [581, 411] on input "*" at bounding box center [699, 405] width 380 height 23
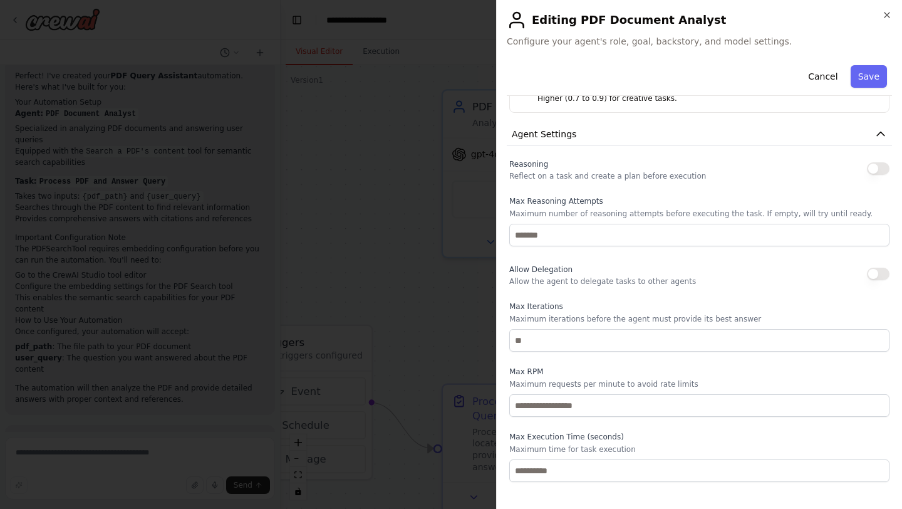
click at [631, 439] on label "Max Execution Time (seconds)" at bounding box center [699, 437] width 380 height 10
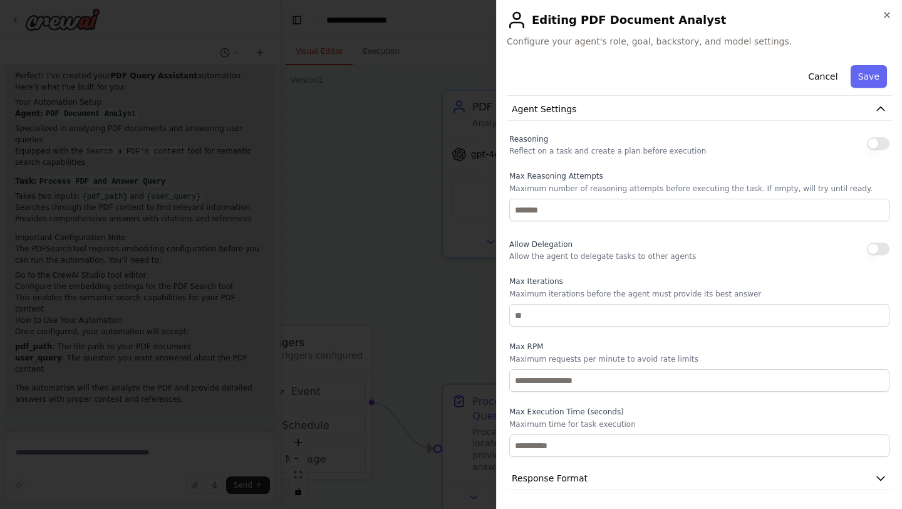
scroll to position [356, 0]
click at [865, 79] on button "Save" at bounding box center [869, 76] width 36 height 23
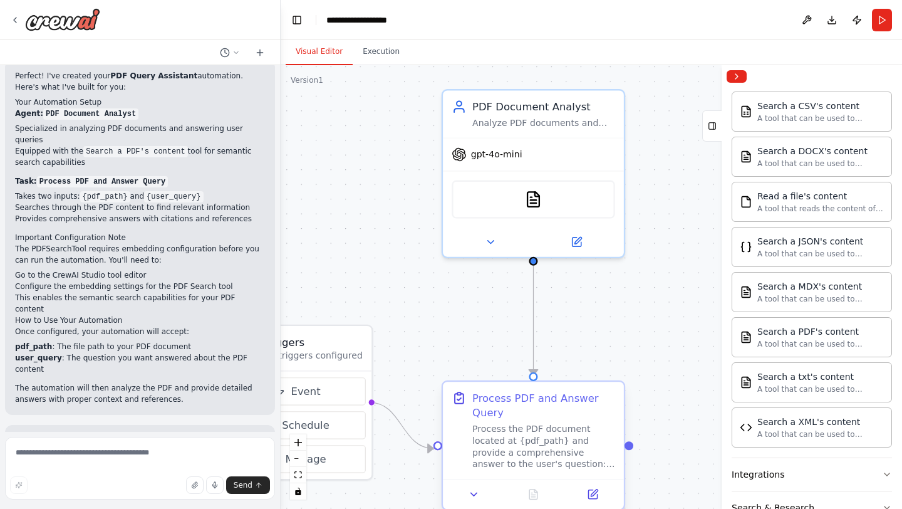
click at [567, 396] on div "Process PDF and Answer Query" at bounding box center [543, 404] width 143 height 29
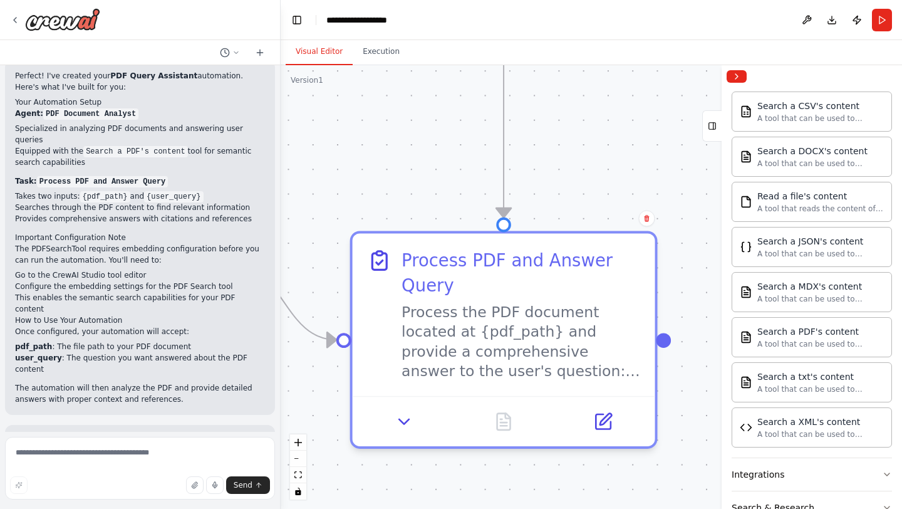
drag, startPoint x: 683, startPoint y: 380, endPoint x: 690, endPoint y: 292, distance: 88.0
click at [690, 292] on div ".deletable-edge-delete-btn { width: 20px; height: 20px; border: 0px solid #ffff…" at bounding box center [591, 286] width 621 height 443
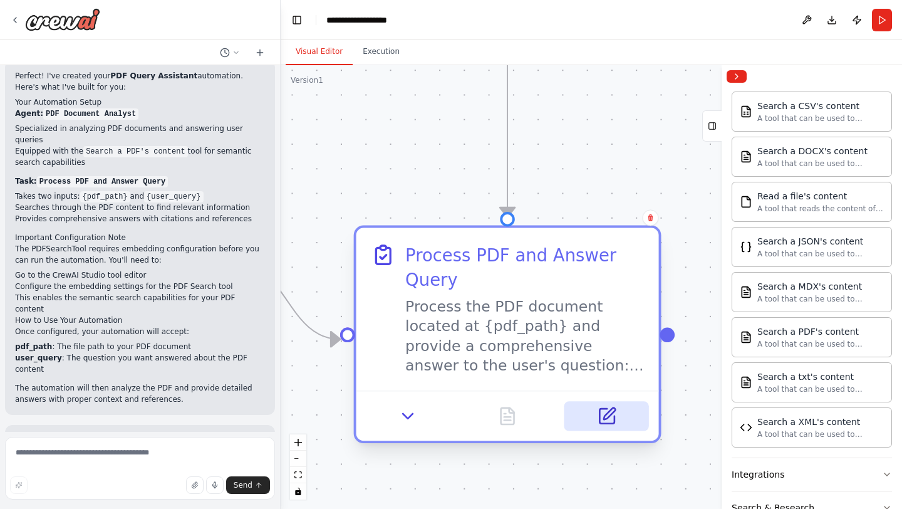
click at [621, 424] on button at bounding box center [606, 415] width 85 height 29
click at [601, 417] on icon at bounding box center [606, 415] width 15 height 15
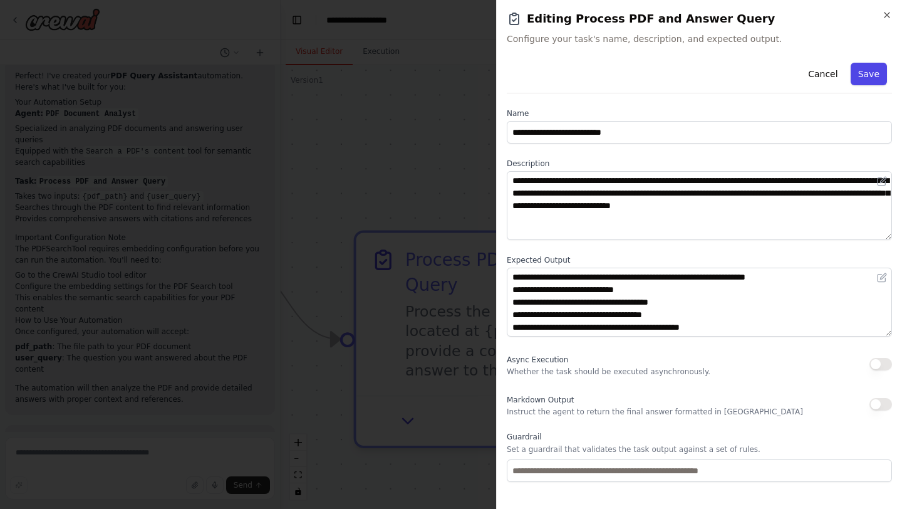
click at [861, 80] on button "Save" at bounding box center [869, 74] width 36 height 23
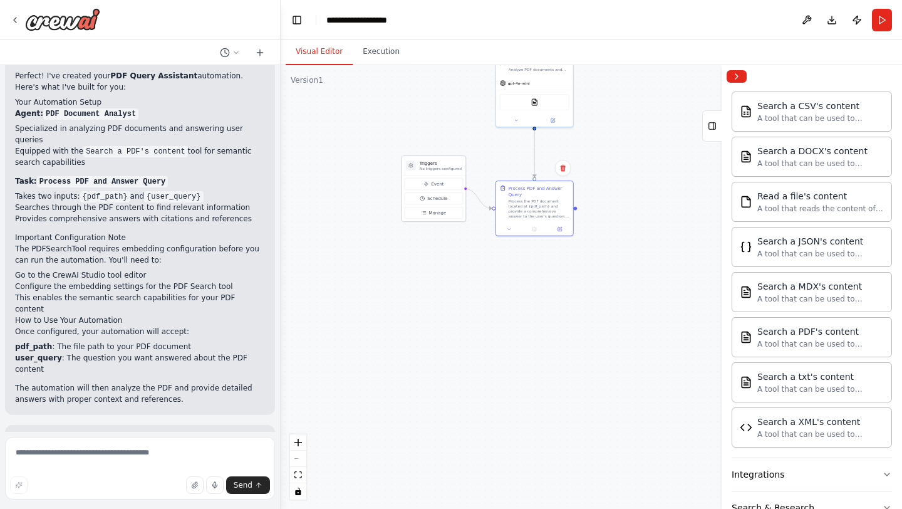
click at [440, 168] on p "No triggers configured" at bounding box center [441, 168] width 42 height 5
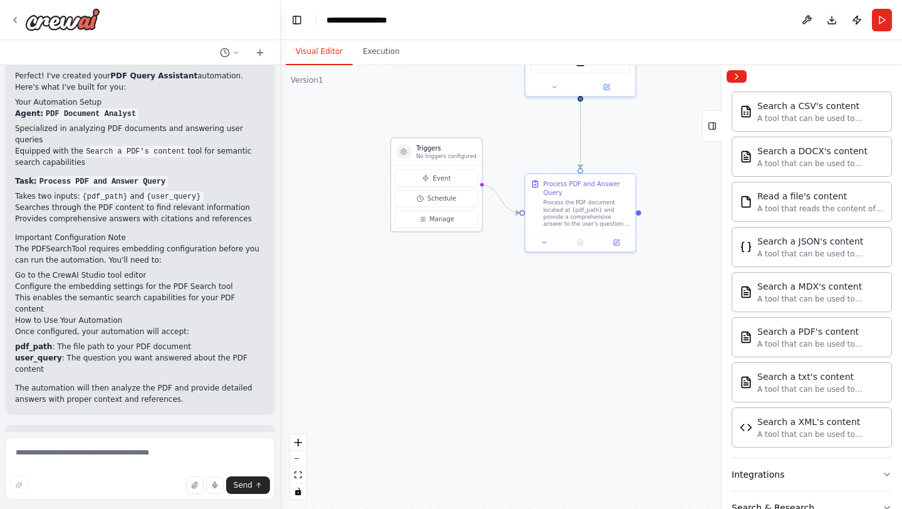
click at [425, 147] on h3 "Triggers" at bounding box center [446, 147] width 60 height 9
click at [425, 155] on p "No triggers configured" at bounding box center [446, 155] width 60 height 7
click at [479, 160] on div "Triggers No triggers configured Event Schedule Manage" at bounding box center [436, 184] width 93 height 95
click at [435, 156] on p "No triggers configured" at bounding box center [446, 155] width 60 height 7
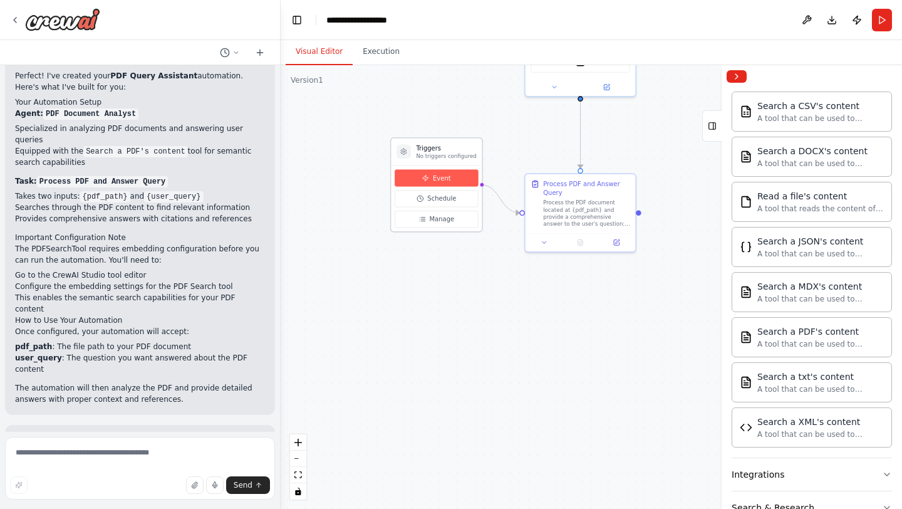
click at [438, 175] on span "Event" at bounding box center [442, 178] width 18 height 9
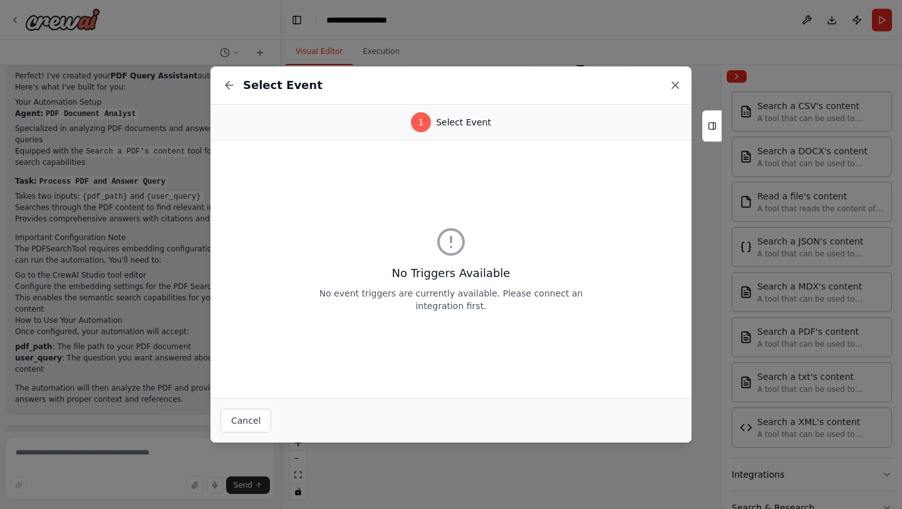
click at [670, 88] on icon at bounding box center [675, 85] width 13 height 13
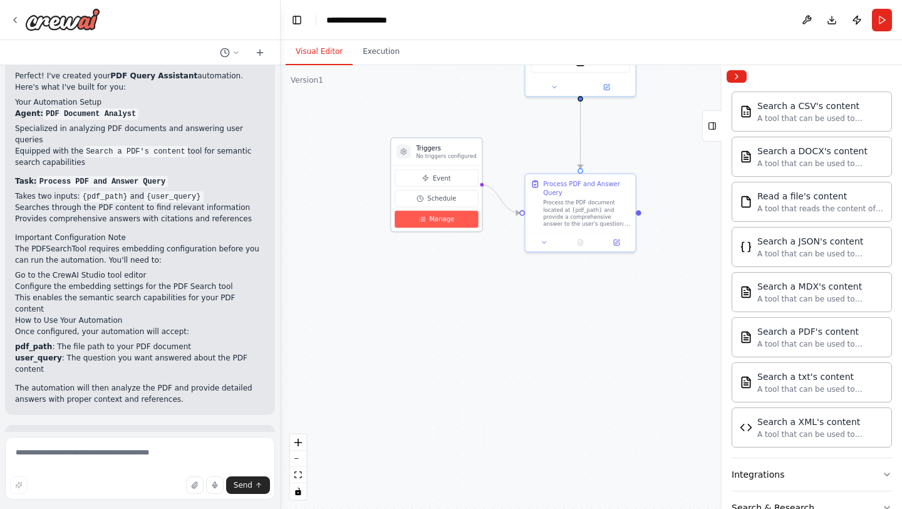
click at [453, 219] on button "Manage" at bounding box center [436, 218] width 83 height 17
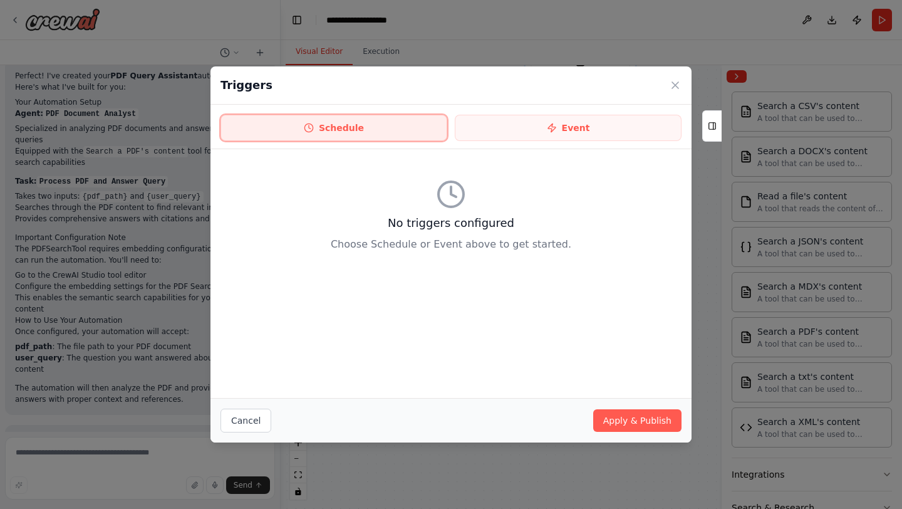
click at [386, 135] on button "Schedule" at bounding box center [333, 128] width 227 height 26
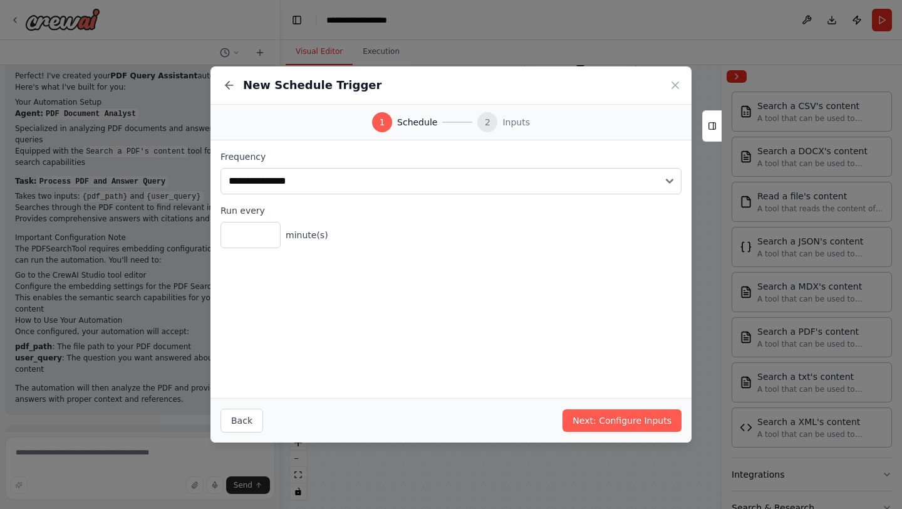
click at [490, 127] on div "2" at bounding box center [487, 122] width 20 height 20
click at [251, 417] on button "Back" at bounding box center [241, 420] width 43 height 24
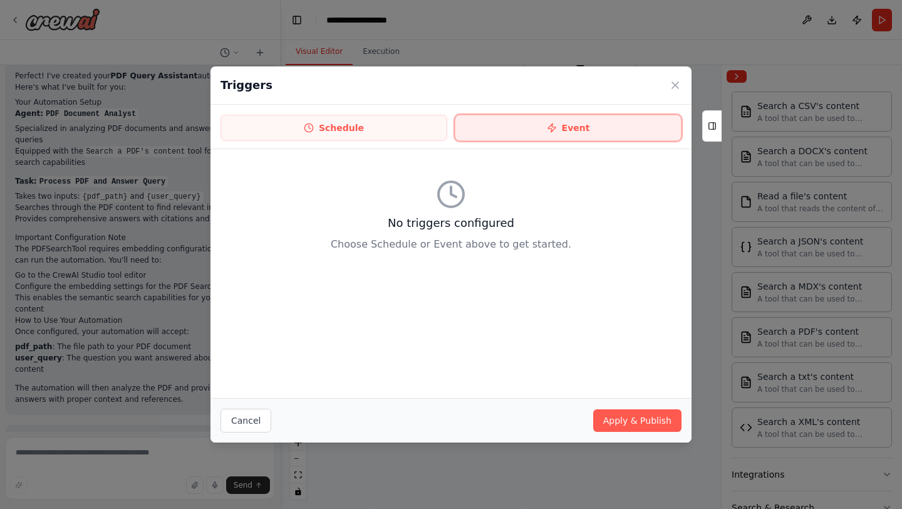
click at [534, 121] on button "Event" at bounding box center [568, 128] width 227 height 26
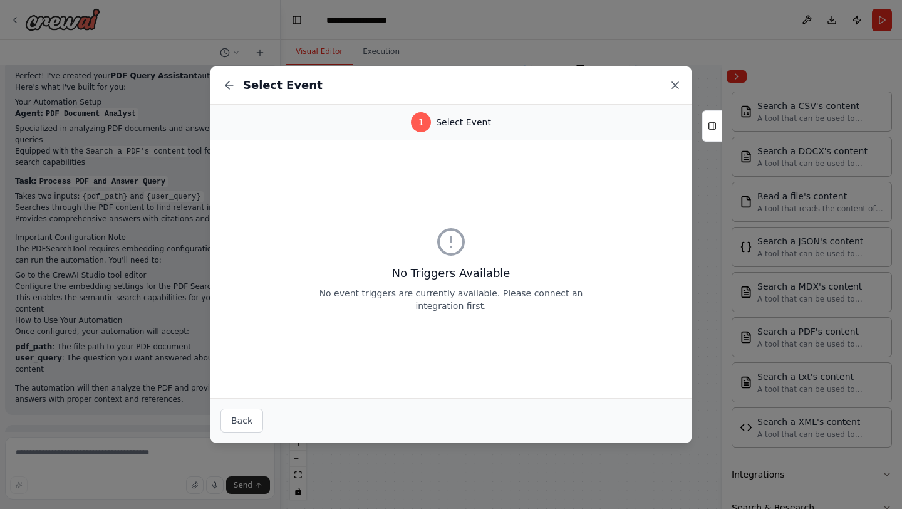
click at [676, 87] on icon at bounding box center [675, 85] width 13 height 13
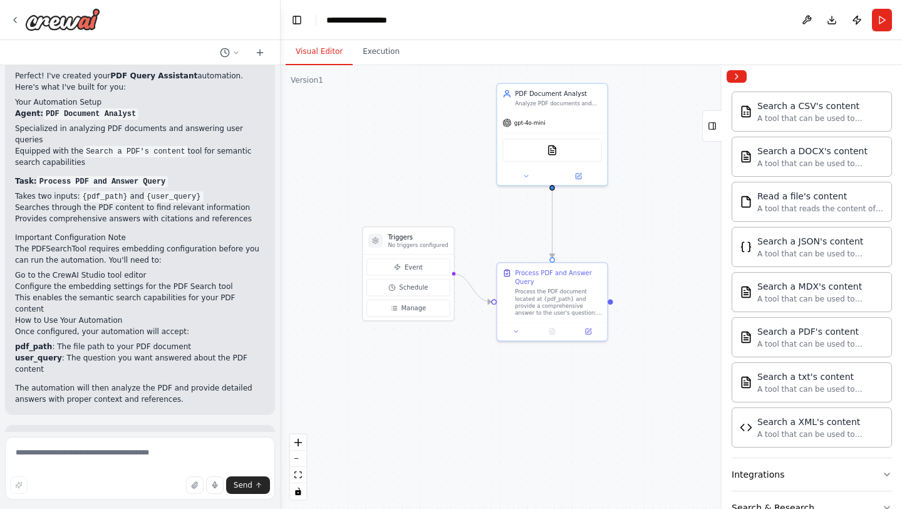
drag, startPoint x: 675, startPoint y: 153, endPoint x: 646, endPoint y: 242, distance: 93.5
click at [646, 242] on div ".deletable-edge-delete-btn { width: 20px; height: 20px; border: 0px solid #ffff…" at bounding box center [591, 286] width 621 height 443
click at [375, 241] on circle at bounding box center [375, 240] width 2 height 2
click at [373, 237] on icon at bounding box center [374, 240] width 7 height 7
click at [375, 240] on circle at bounding box center [375, 240] width 2 height 2
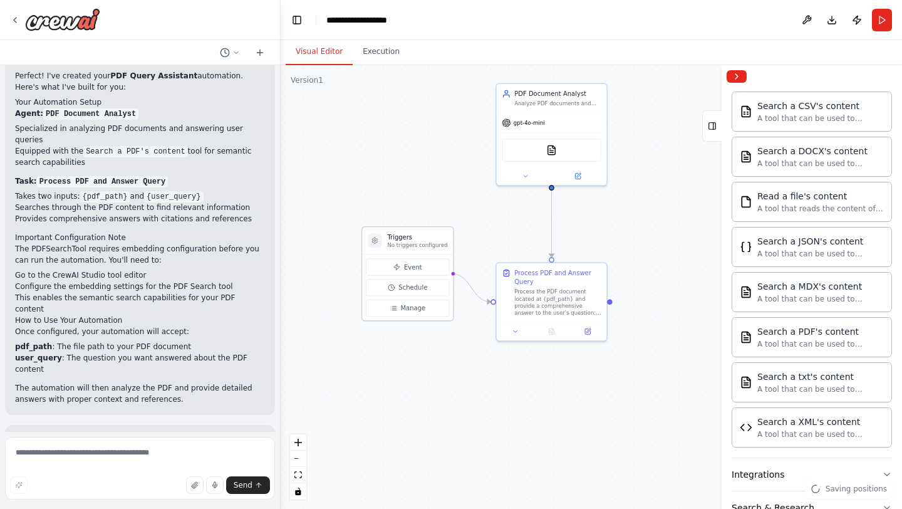
click at [403, 238] on h3 "Triggers" at bounding box center [417, 236] width 60 height 9
click at [428, 241] on h3 "Triggers" at bounding box center [417, 236] width 60 height 9
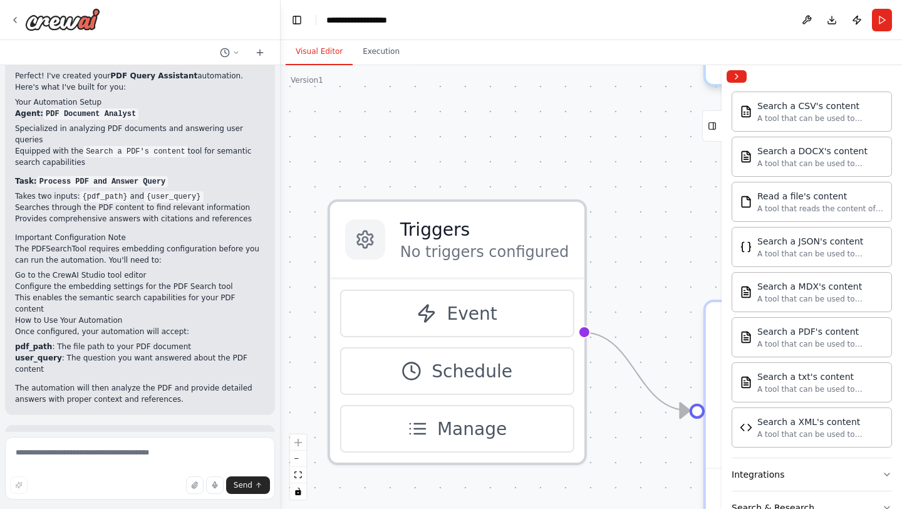
click at [363, 239] on circle at bounding box center [365, 239] width 5 height 5
click at [464, 236] on h3 "Triggers" at bounding box center [484, 229] width 168 height 25
click at [380, 55] on button "Execution" at bounding box center [381, 52] width 57 height 26
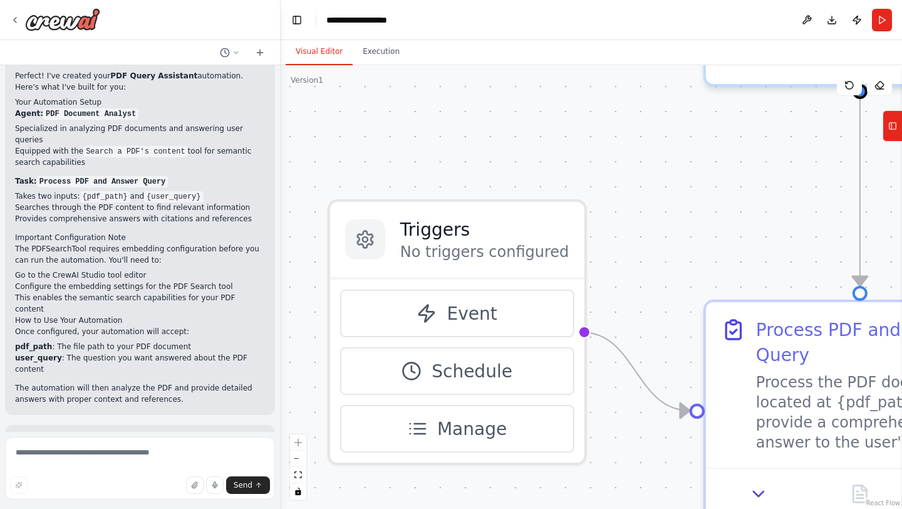
click at [345, 57] on button "Visual Editor" at bounding box center [319, 52] width 67 height 26
click at [881, 17] on button "Run" at bounding box center [882, 20] width 20 height 23
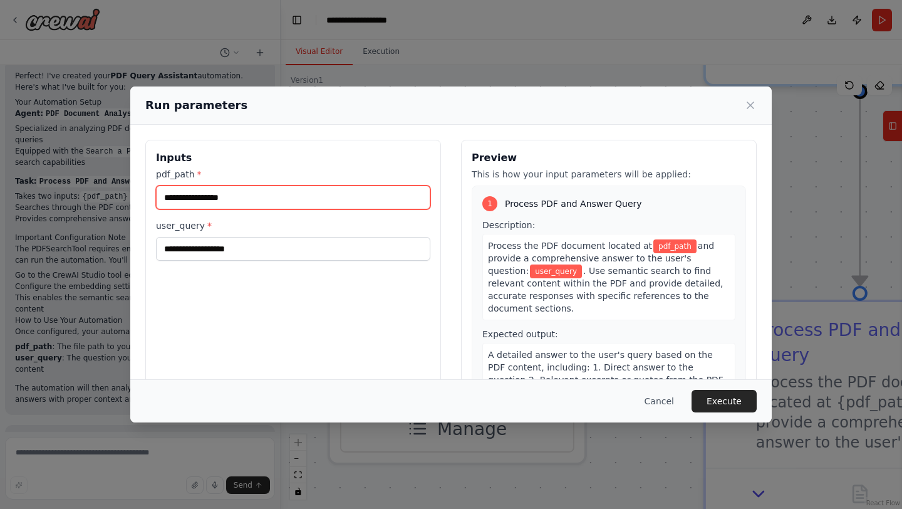
click at [297, 192] on input "pdf_path *" at bounding box center [293, 197] width 274 height 24
click at [279, 197] on input "pdf_path *" at bounding box center [293, 197] width 274 height 24
paste input "**********"
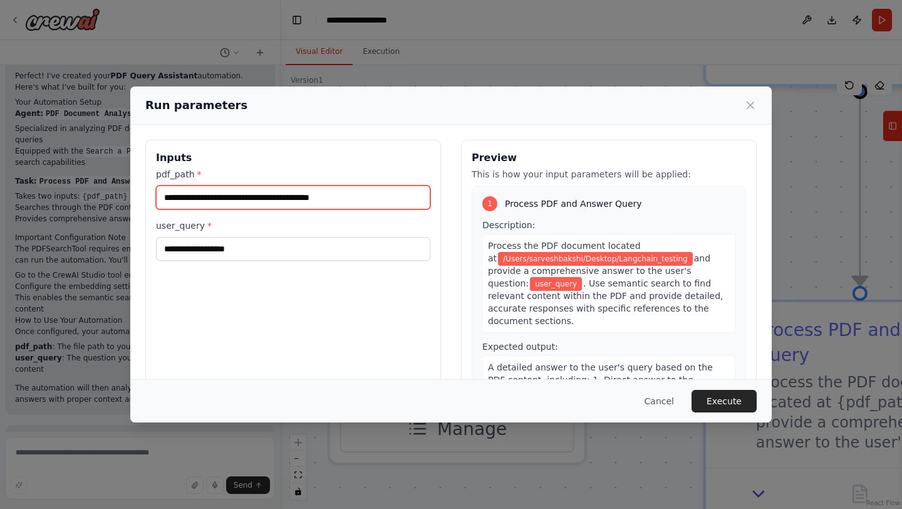
type input "**********"
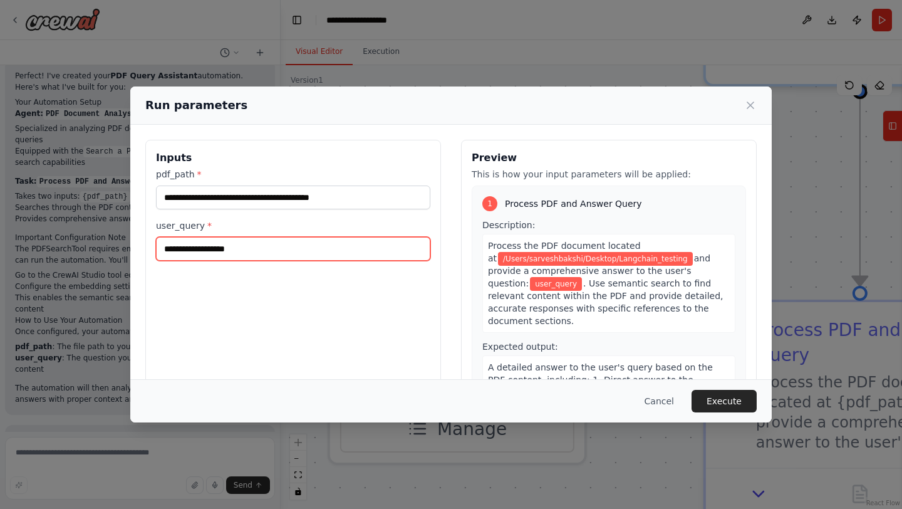
click at [334, 244] on input "user_query *" at bounding box center [293, 249] width 274 height 24
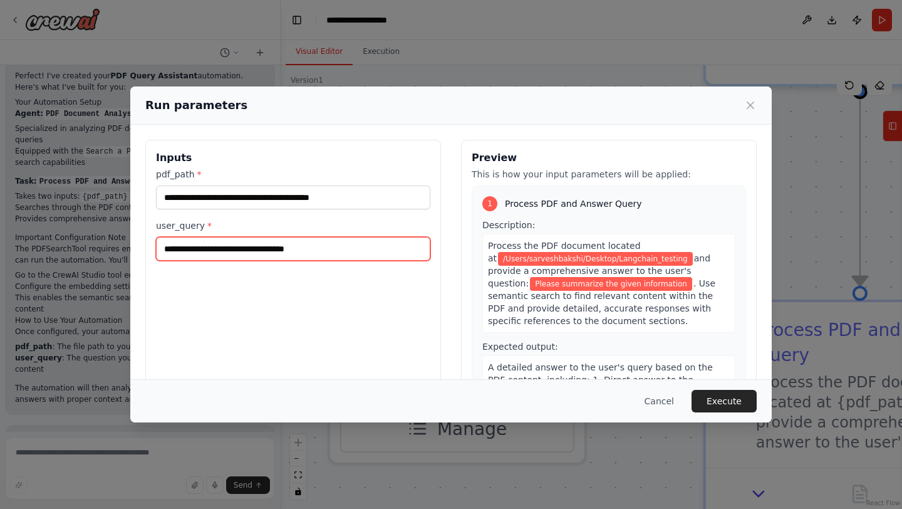
type input "**********"
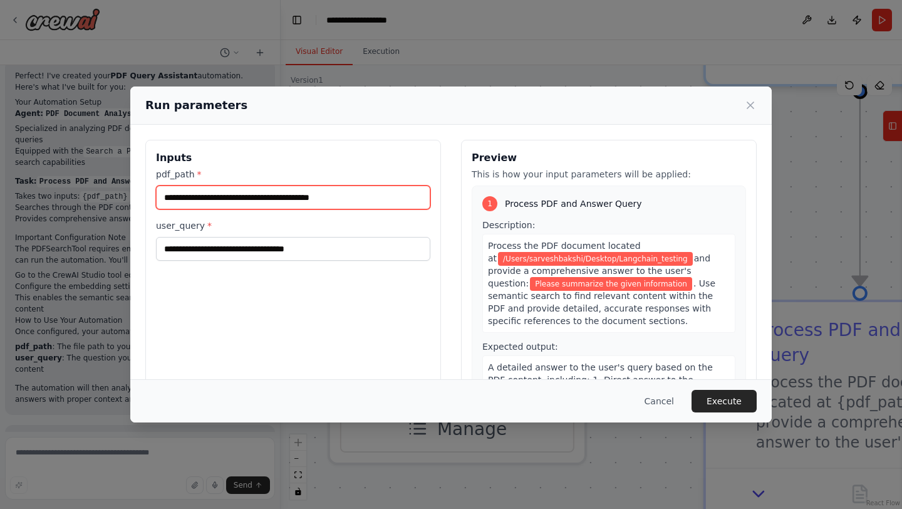
click at [365, 199] on input "**********" at bounding box center [293, 197] width 274 height 24
click at [393, 192] on input "**********" at bounding box center [293, 197] width 274 height 24
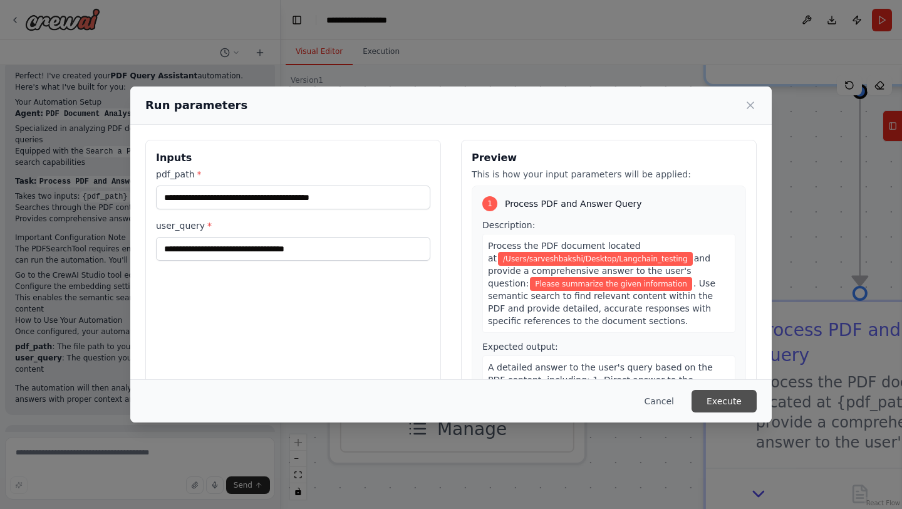
click at [715, 398] on button "Execute" at bounding box center [724, 401] width 65 height 23
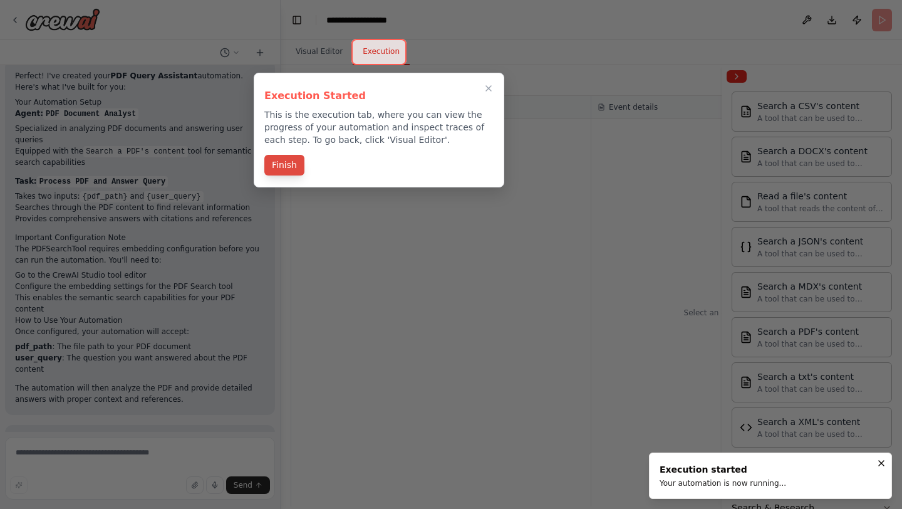
click at [298, 165] on button "Finish" at bounding box center [284, 165] width 40 height 21
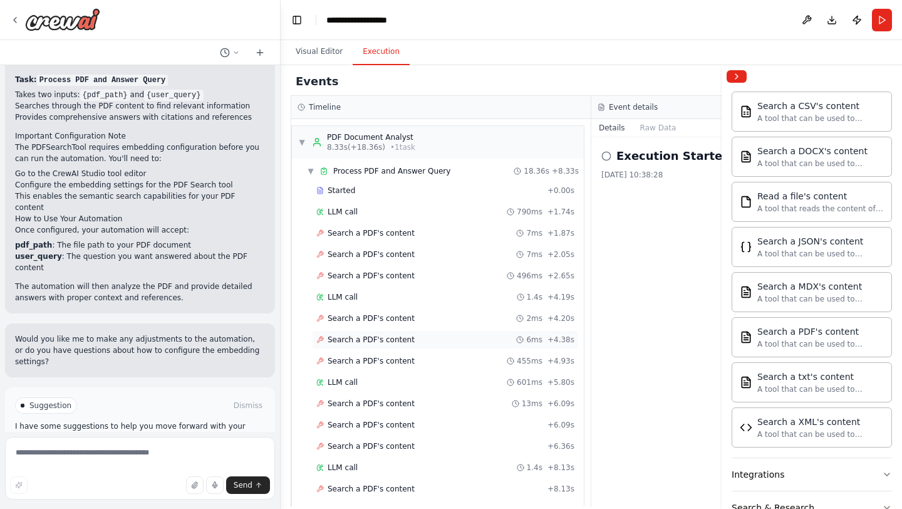
scroll to position [267, 0]
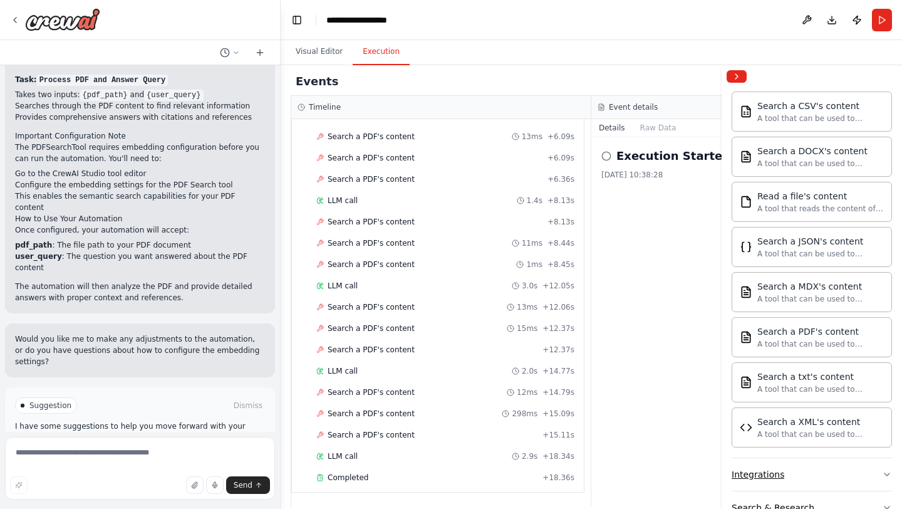
click at [889, 474] on icon "button" at bounding box center [887, 474] width 10 height 10
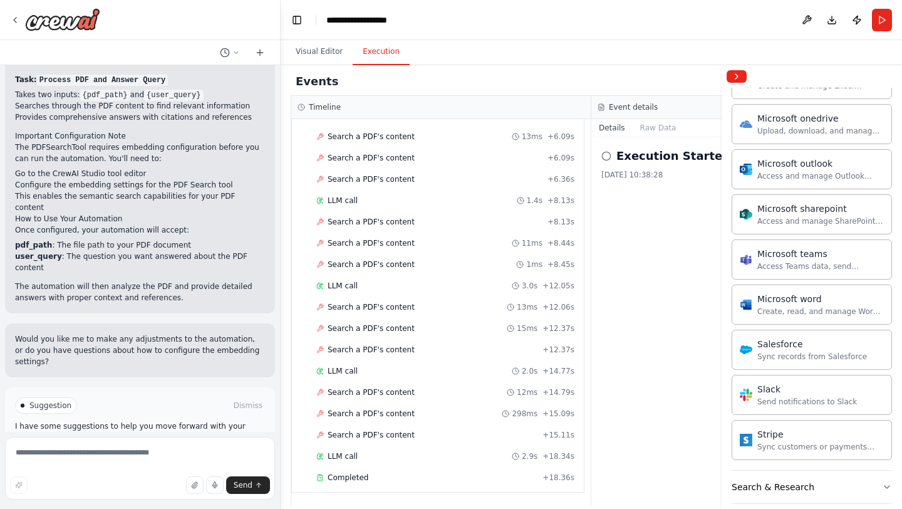
scroll to position [1086, 0]
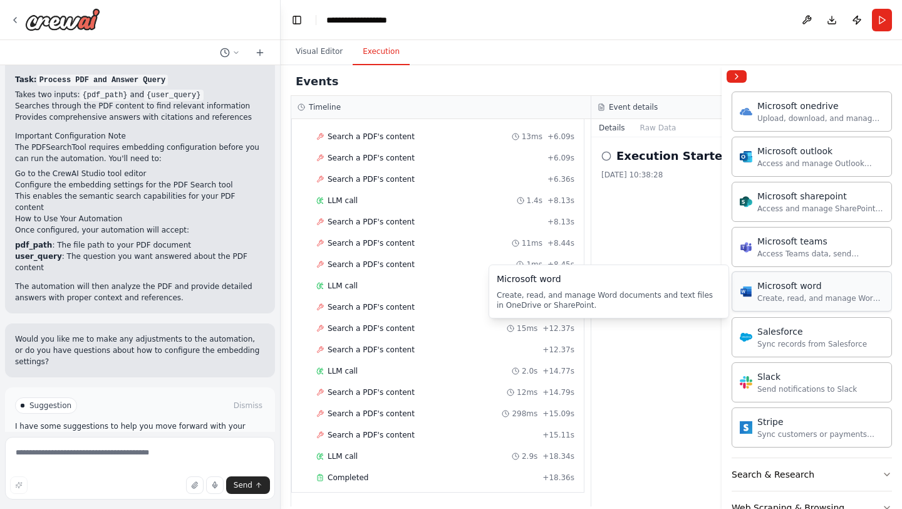
click at [812, 298] on div "Create, read, and manage Word documents and text files in OneDrive or SharePoin…" at bounding box center [820, 298] width 127 height 10
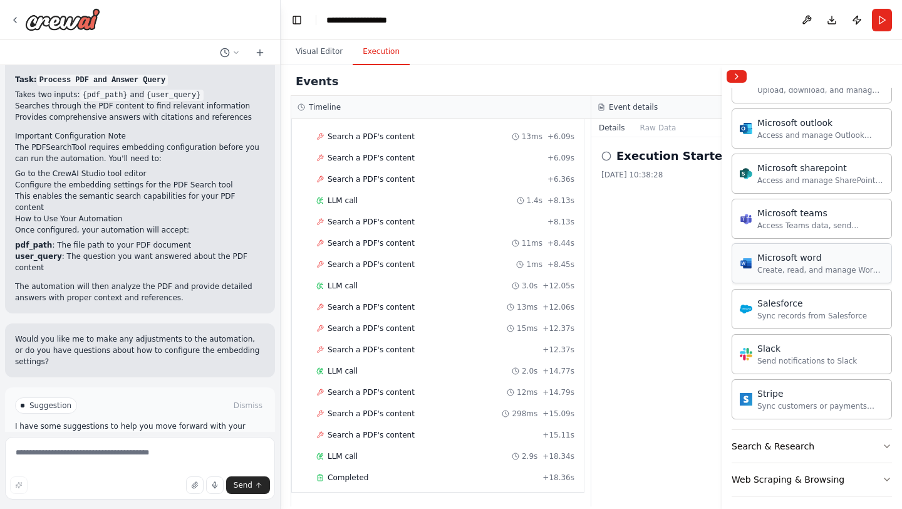
scroll to position [1113, 0]
click at [792, 272] on div "Create, read, and manage Word documents and text files in OneDrive or SharePoin…" at bounding box center [820, 271] width 127 height 10
click at [786, 259] on div "Microsoft word" at bounding box center [820, 258] width 127 height 13
click at [792, 265] on div "Microsoft word Create, read, and manage Word documents and text files in OneDri…" at bounding box center [820, 264] width 127 height 24
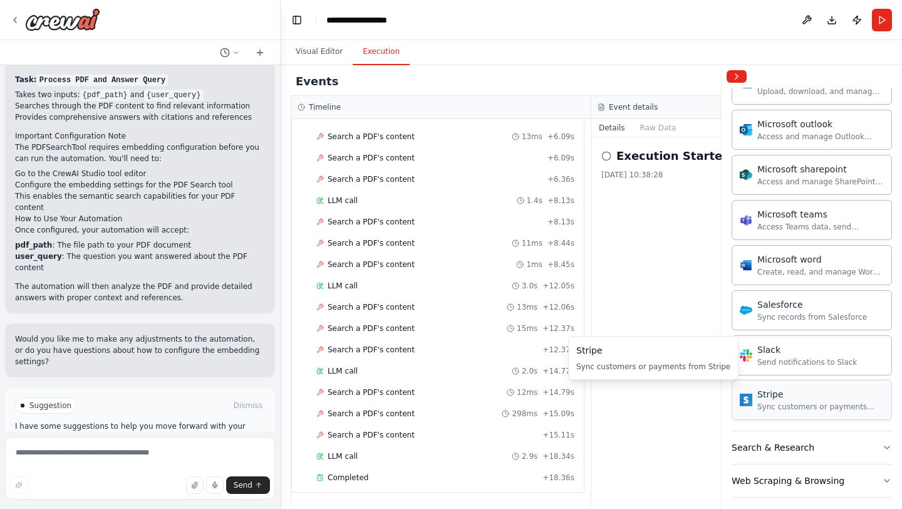
scroll to position [1155, 0]
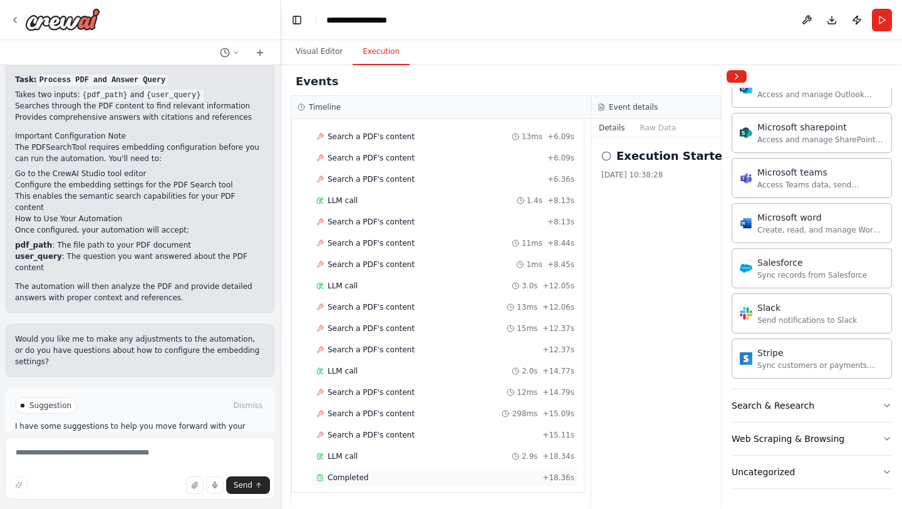
click at [385, 477] on div "Completed" at bounding box center [426, 477] width 221 height 10
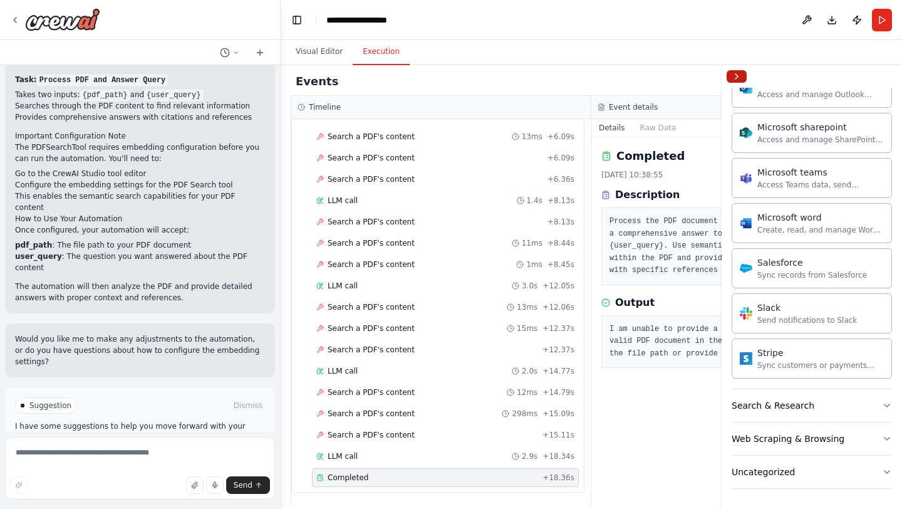
click at [739, 76] on button "Collapse right sidebar" at bounding box center [737, 76] width 20 height 13
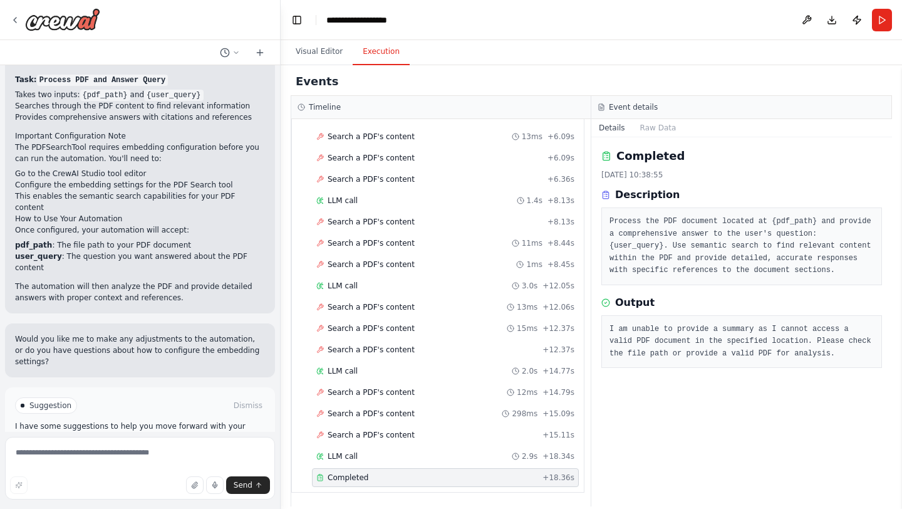
click at [348, 75] on div "Events" at bounding box center [591, 82] width 601 height 28
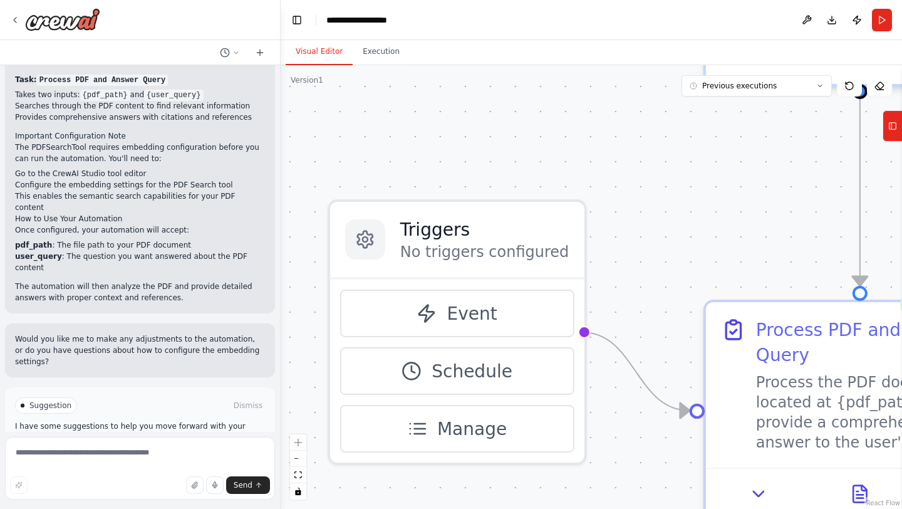
click at [333, 63] on button "Visual Editor" at bounding box center [319, 52] width 67 height 26
click at [875, 16] on button "Run" at bounding box center [882, 20] width 20 height 23
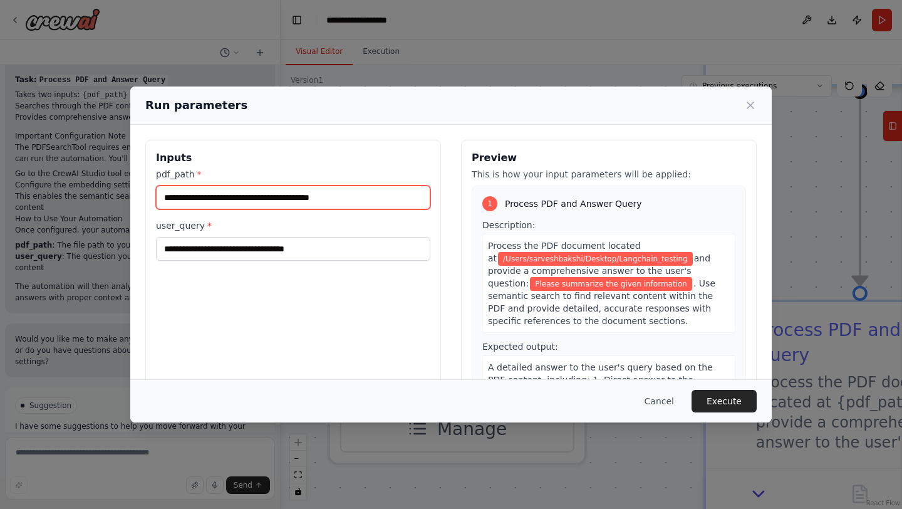
click at [378, 200] on input "**********" at bounding box center [293, 197] width 274 height 24
click at [423, 193] on input "**********" at bounding box center [293, 197] width 274 height 24
paste input "**********"
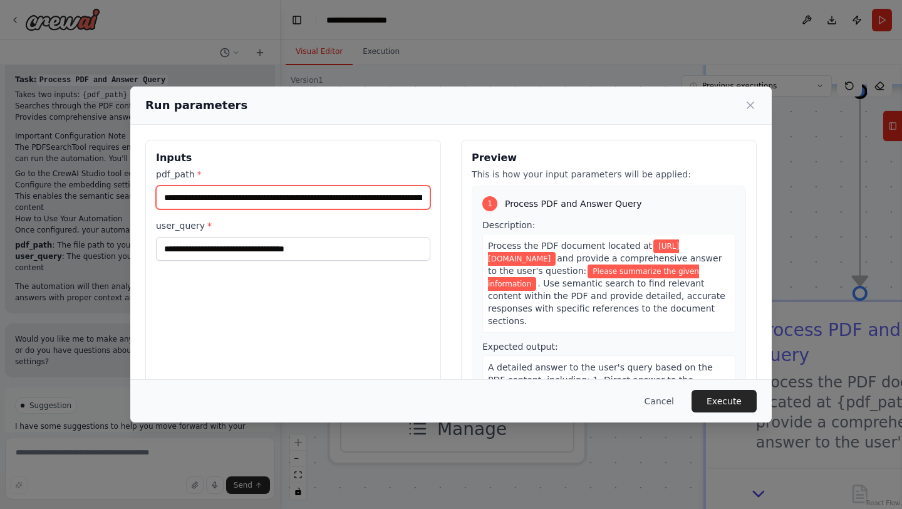
scroll to position [0, 123]
type input "**********"
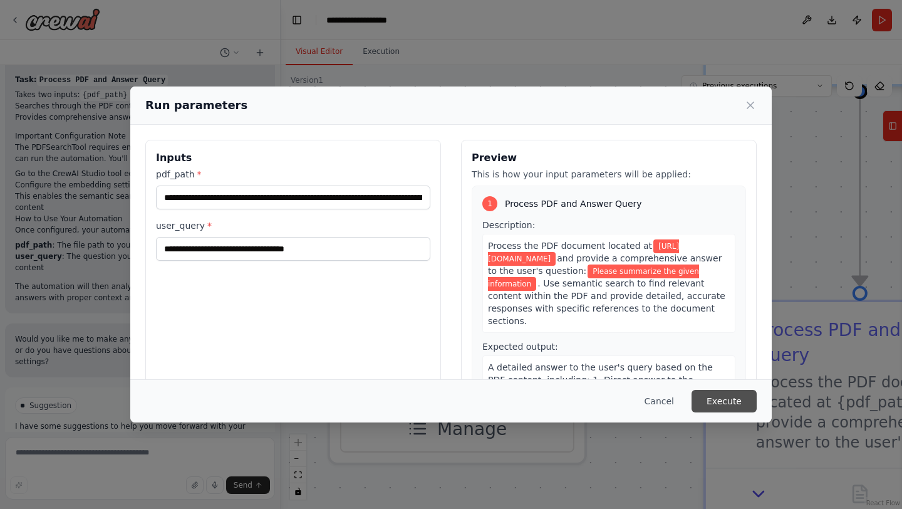
click at [747, 406] on button "Execute" at bounding box center [724, 401] width 65 height 23
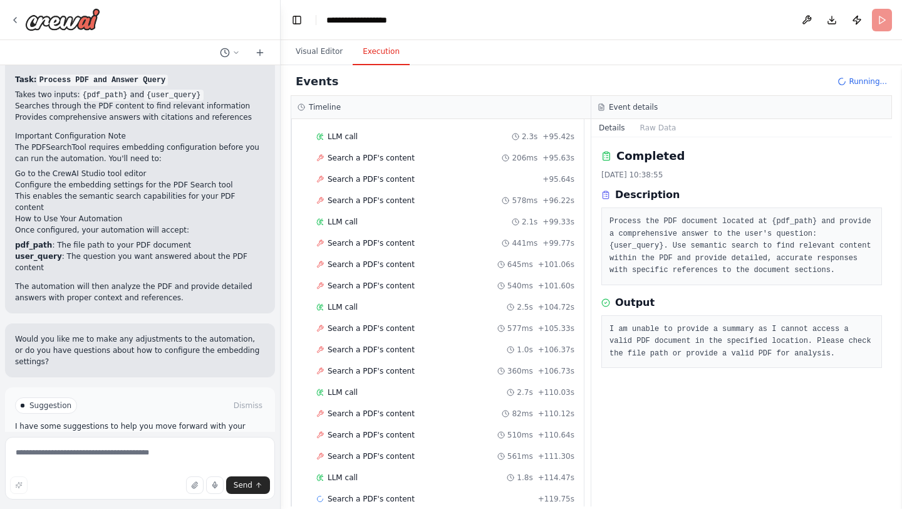
scroll to position [1758, 0]
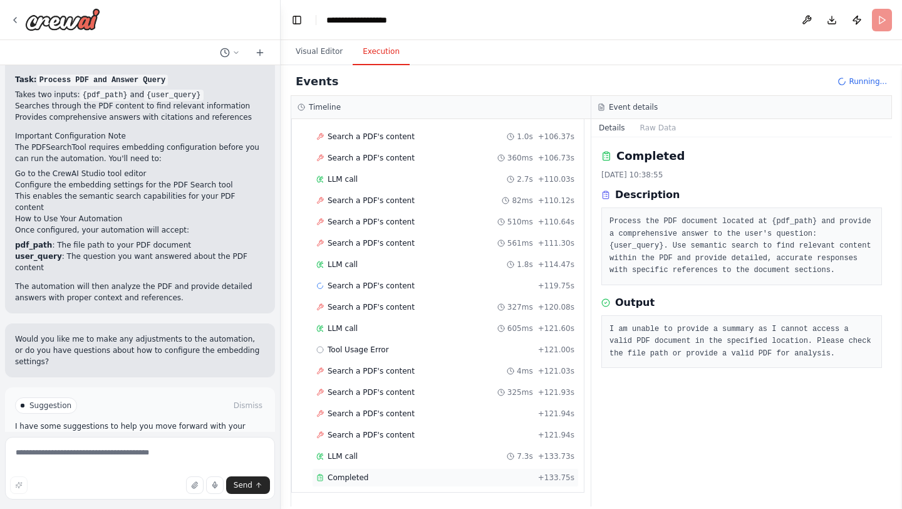
click at [504, 477] on div "Completed" at bounding box center [424, 477] width 217 height 10
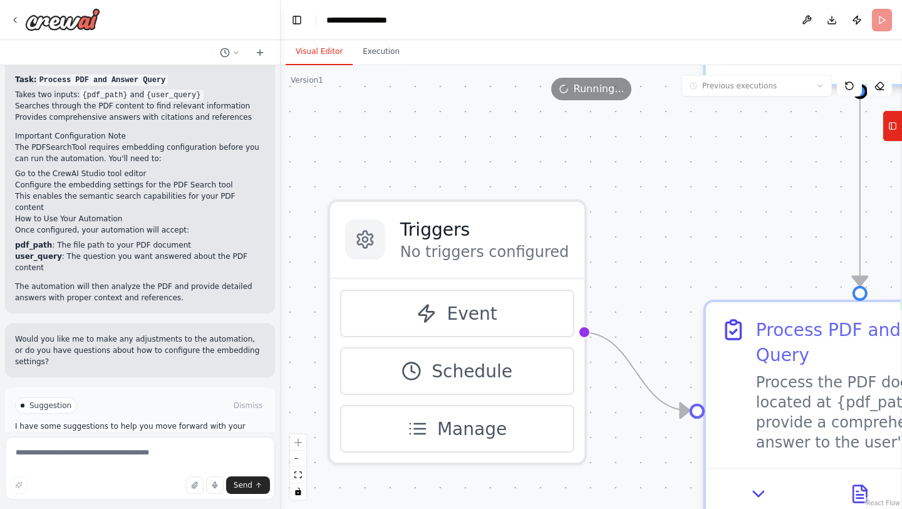
click at [306, 48] on button "Visual Editor" at bounding box center [319, 52] width 67 height 26
click at [360, 56] on button "Execution" at bounding box center [381, 52] width 57 height 26
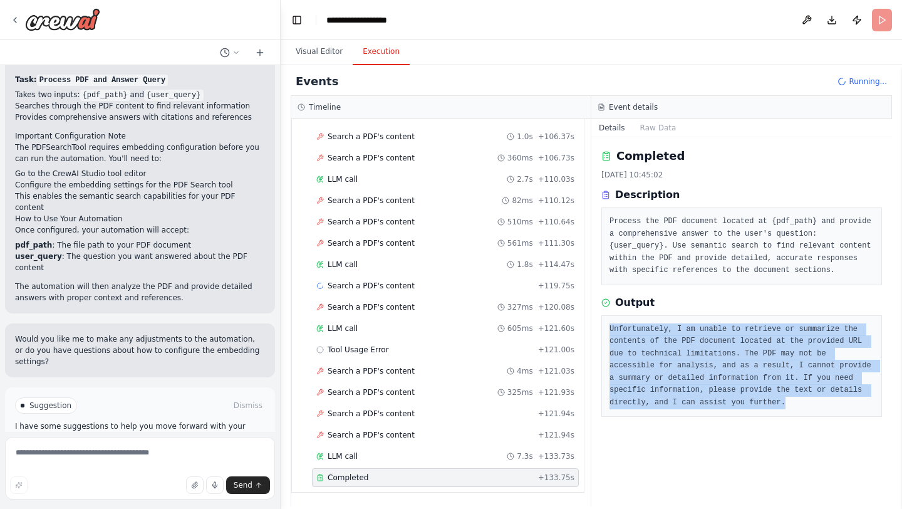
drag, startPoint x: 609, startPoint y: 326, endPoint x: 785, endPoint y: 425, distance: 201.9
click at [785, 425] on div "Completed 15/10/2025, 10:45:02 Description Process the PDF document located at …" at bounding box center [741, 321] width 301 height 369
copy pre "Unfortunately, I am unable to retrieve or summarize the contents of the PDF doc…"
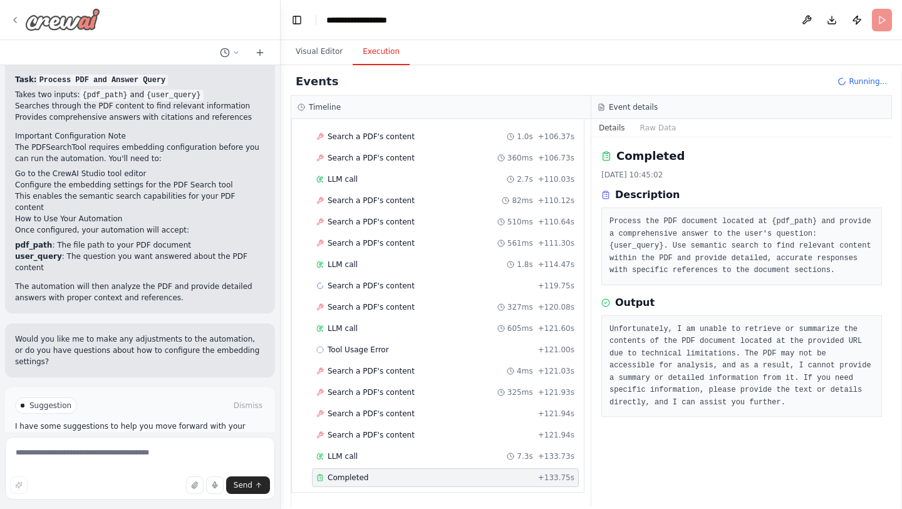
click at [16, 18] on icon at bounding box center [15, 20] width 3 height 5
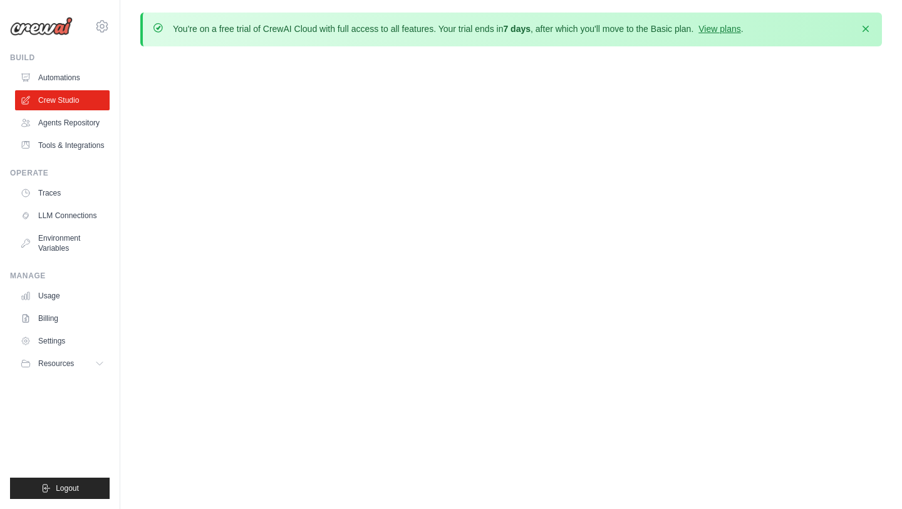
click at [328, 53] on main "You're on a free trial of CrewAI Cloud with full access to all features. Your t…" at bounding box center [511, 34] width 782 height 69
click at [56, 97] on link "Crew Studio" at bounding box center [63, 100] width 95 height 20
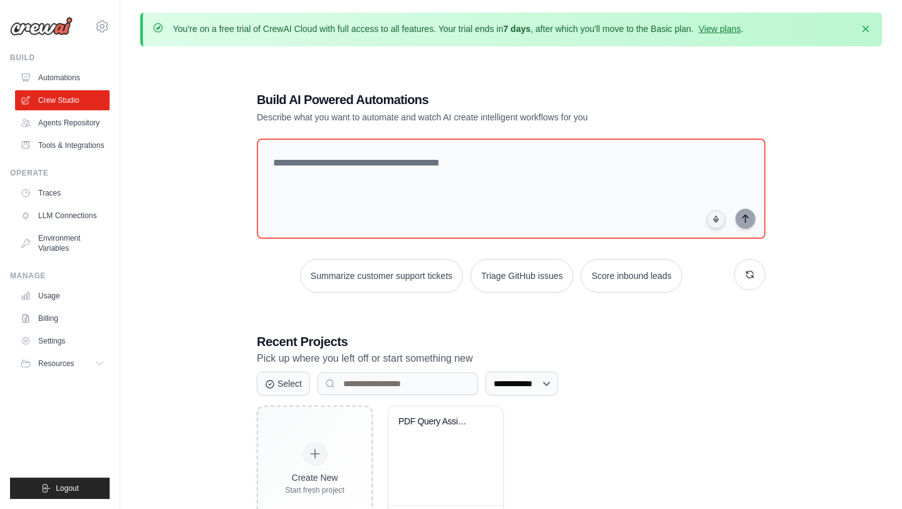
scroll to position [68, 0]
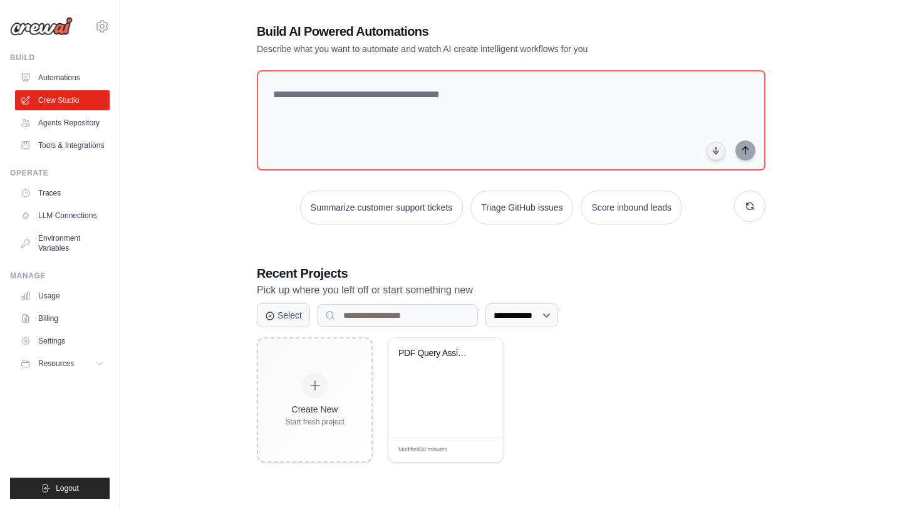
click at [338, 291] on p "Pick up where you left off or start something new" at bounding box center [511, 290] width 509 height 16
click at [293, 314] on button "Select" at bounding box center [283, 315] width 53 height 24
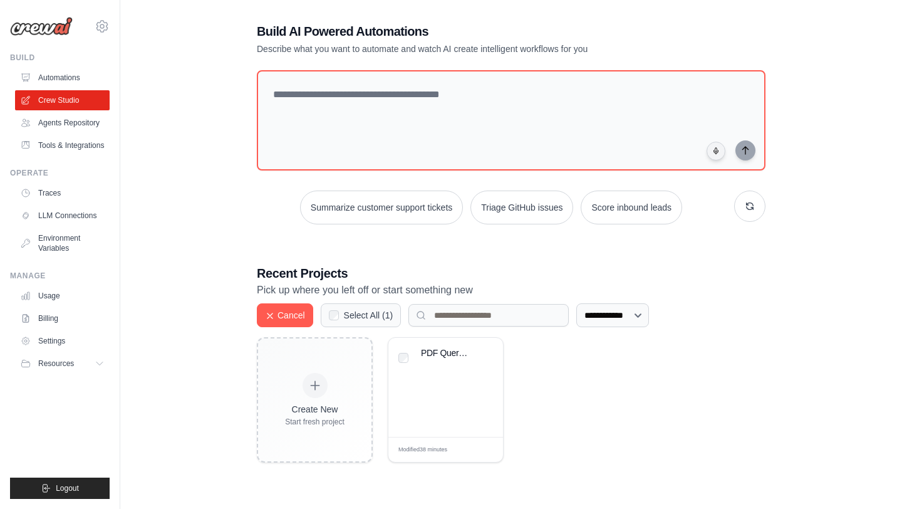
click at [444, 286] on p "Pick up where you left off or start something new" at bounding box center [511, 290] width 509 height 16
click at [88, 125] on link "Agents Repository" at bounding box center [63, 123] width 95 height 20
click at [86, 142] on link "Tools & Integrations" at bounding box center [63, 145] width 95 height 20
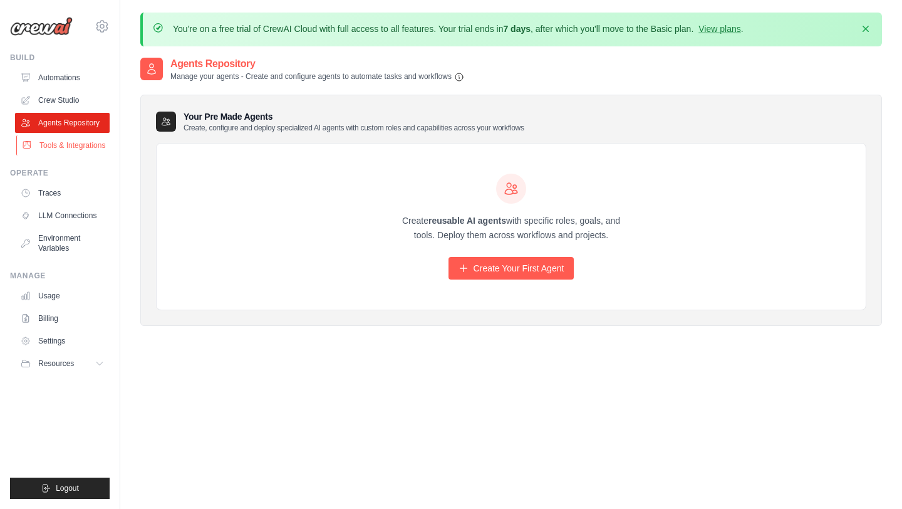
click at [78, 143] on link "Tools & Integrations" at bounding box center [63, 145] width 95 height 20
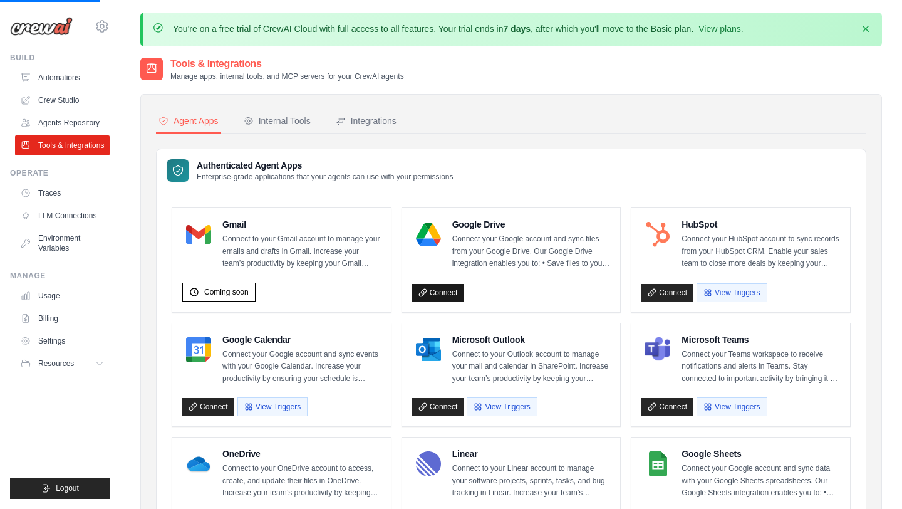
click at [426, 289] on icon at bounding box center [422, 292] width 7 height 7
click at [448, 294] on link "Connect" at bounding box center [438, 293] width 52 height 18
click at [446, 289] on link "Connect" at bounding box center [438, 293] width 52 height 18
click at [521, 243] on p "Connect your Google account and sync files from your Google Drive. Our Google D…" at bounding box center [531, 251] width 158 height 37
click at [431, 293] on link "Connect" at bounding box center [438, 293] width 52 height 18
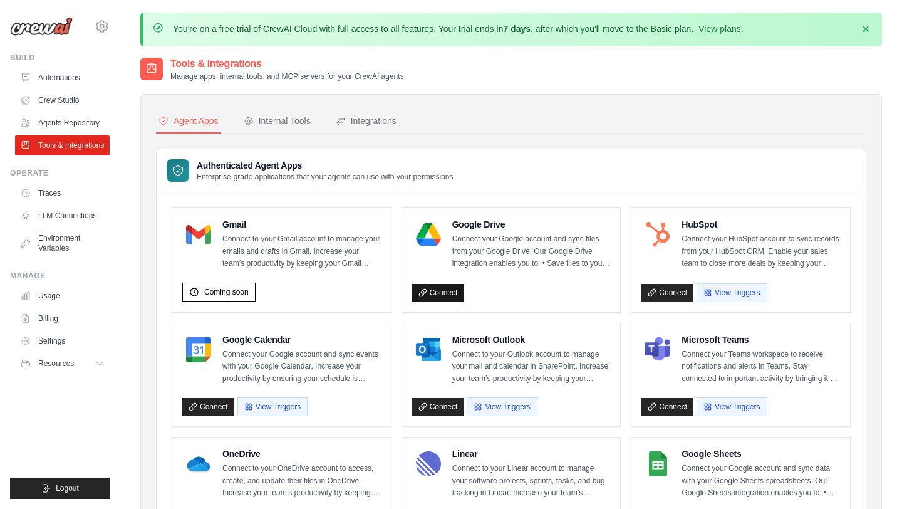
click at [431, 293] on link "Connect" at bounding box center [438, 293] width 52 height 18
click at [435, 291] on link "Connect" at bounding box center [438, 293] width 52 height 18
click at [433, 293] on link "Connect" at bounding box center [438, 293] width 52 height 18
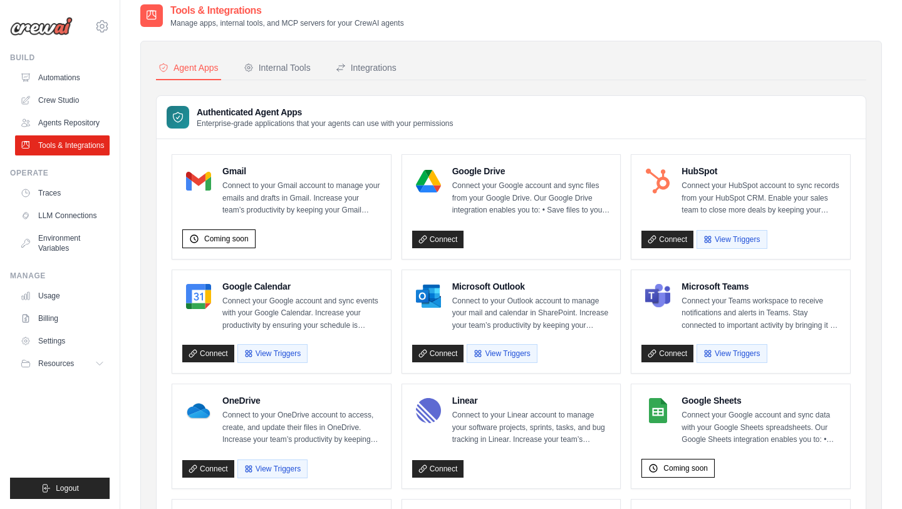
scroll to position [46, 0]
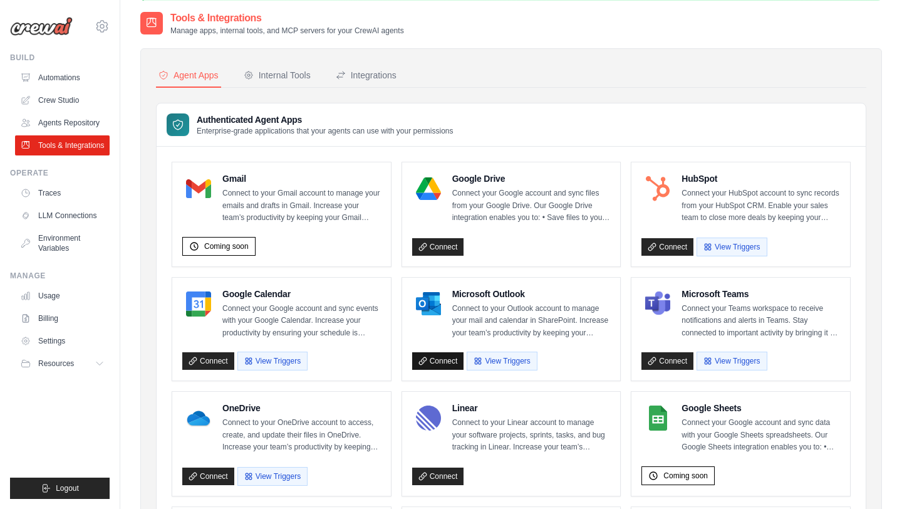
click at [447, 360] on link "Connect" at bounding box center [438, 361] width 52 height 18
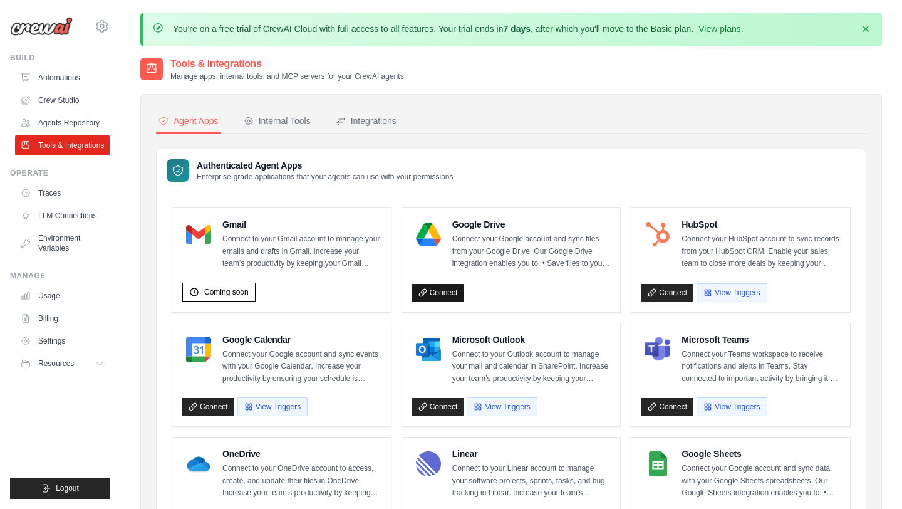
click at [460, 286] on link "Connect" at bounding box center [438, 293] width 52 height 18
click at [48, 120] on link "Agents Repository" at bounding box center [63, 123] width 95 height 20
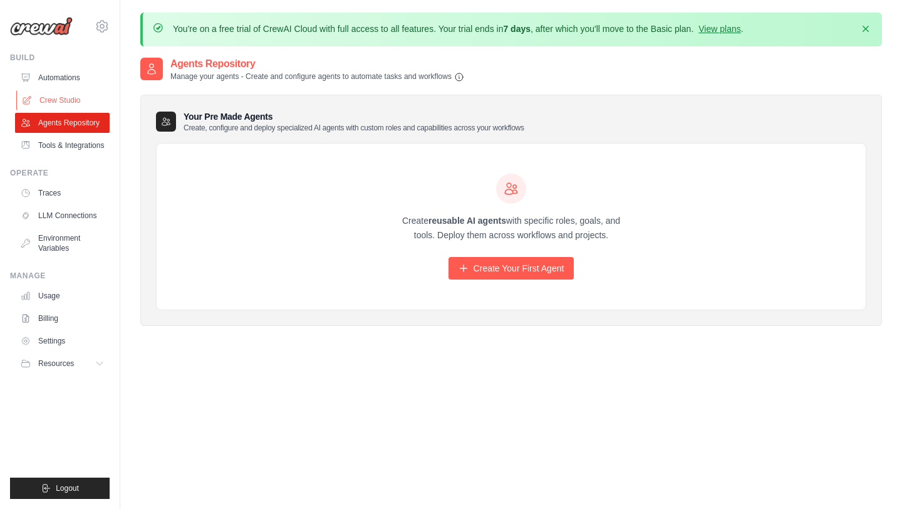
click at [67, 105] on link "Crew Studio" at bounding box center [63, 100] width 95 height 20
